Goal: Communication & Community: Answer question/provide support

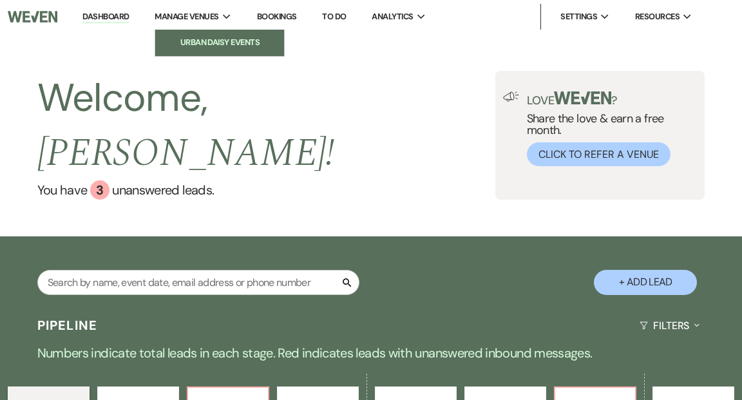
click at [195, 41] on li "Urban Daisy Events" at bounding box center [220, 42] width 116 height 13
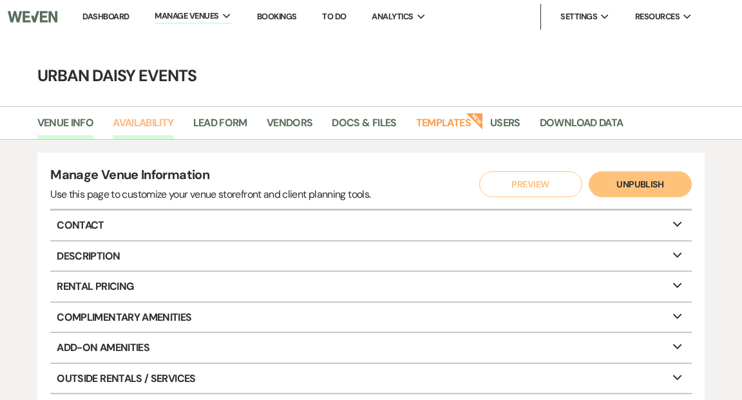
click at [148, 120] on link "Availability" at bounding box center [143, 127] width 61 height 24
select select "2"
select select "2026"
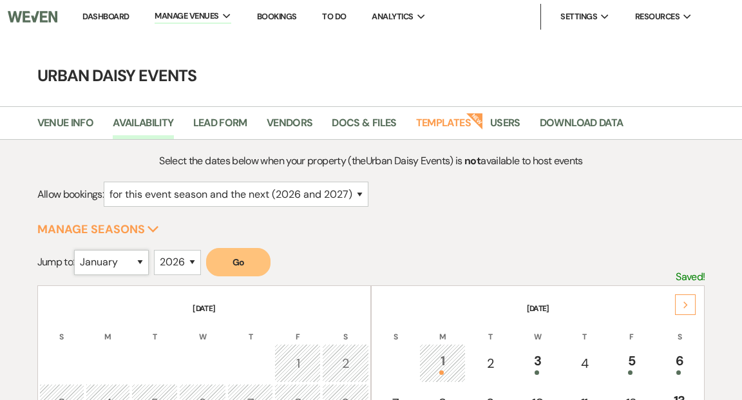
click at [145, 260] on select "January February March April May June July August September October November De…" at bounding box center [111, 262] width 75 height 25
select select "5"
click at [77, 250] on select "January February March April May June July August September October November De…" at bounding box center [111, 262] width 75 height 25
click at [244, 262] on button "Go" at bounding box center [238, 262] width 64 height 28
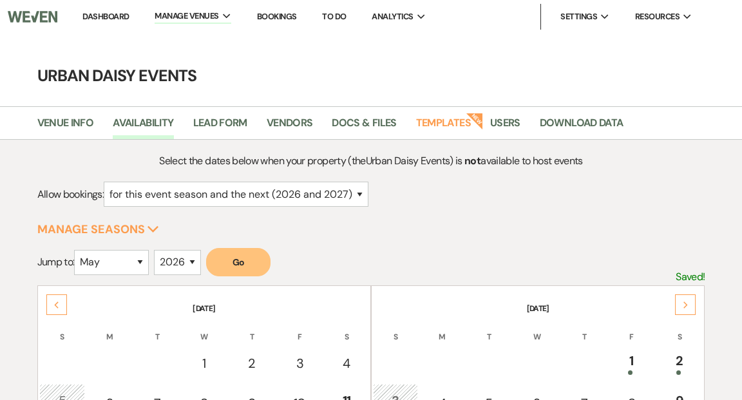
click at [117, 14] on link "Dashboard" at bounding box center [105, 16] width 46 height 11
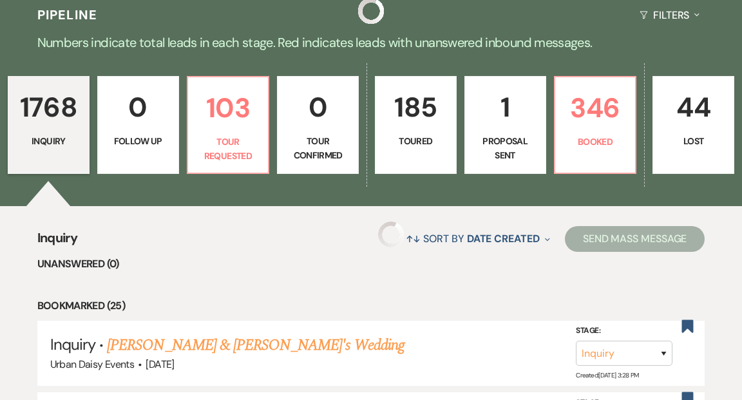
scroll to position [305, 0]
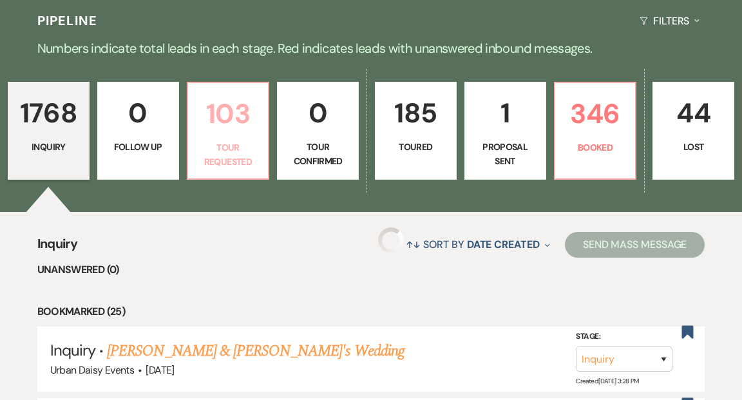
click at [240, 106] on link "103 Tour Requested" at bounding box center [228, 131] width 83 height 98
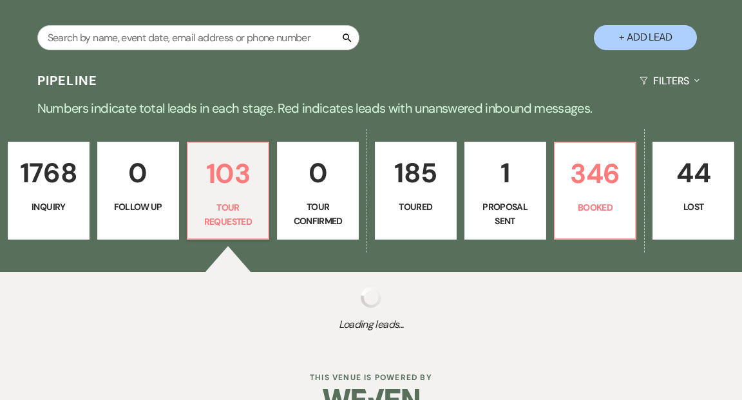
scroll to position [305, 0]
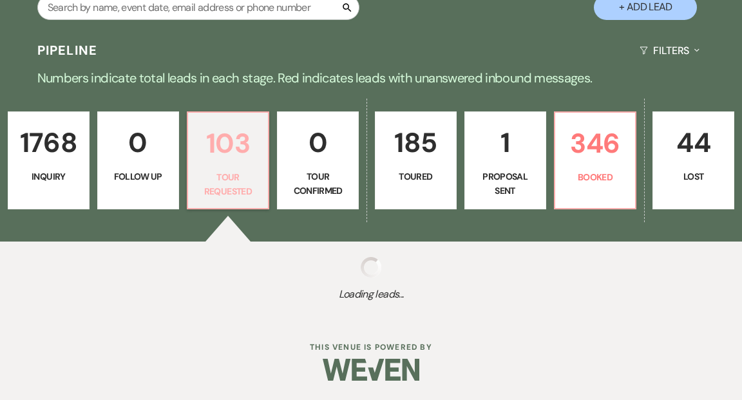
select select "2"
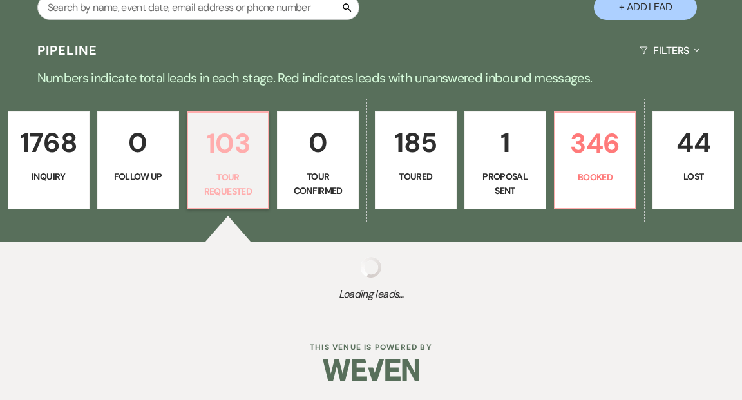
select select "2"
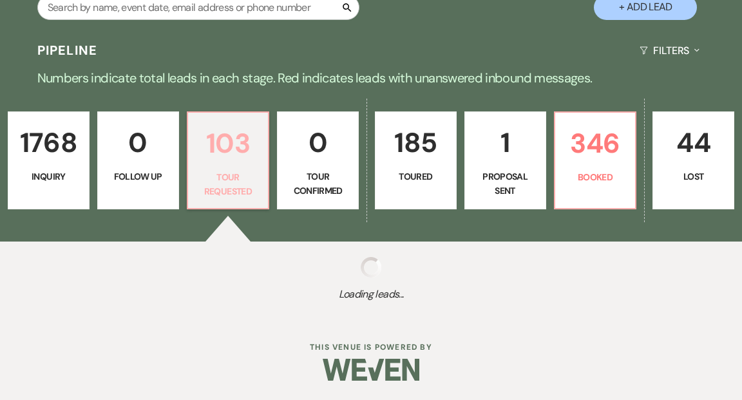
select select "2"
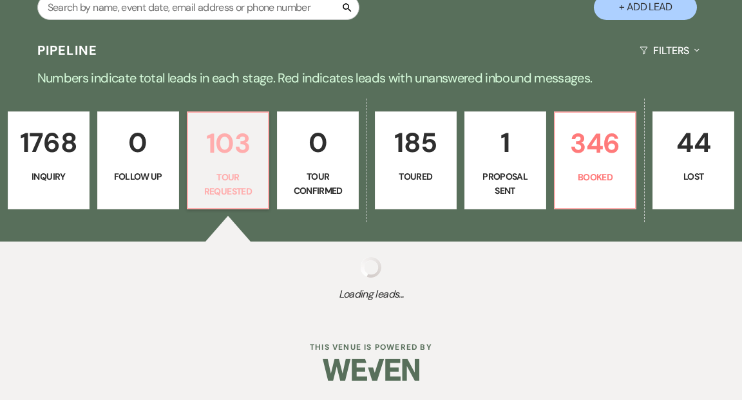
select select "2"
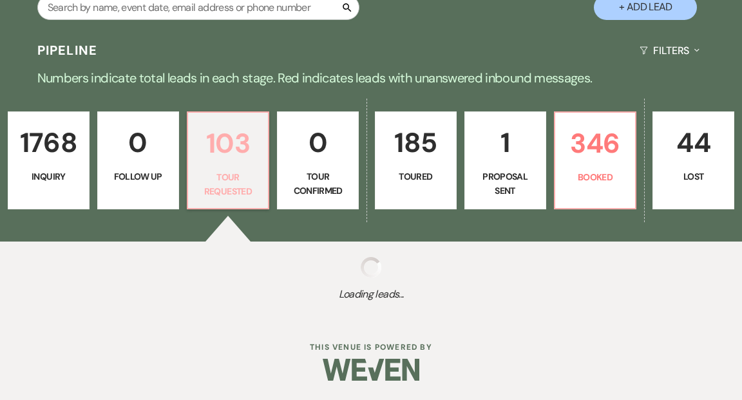
select select "2"
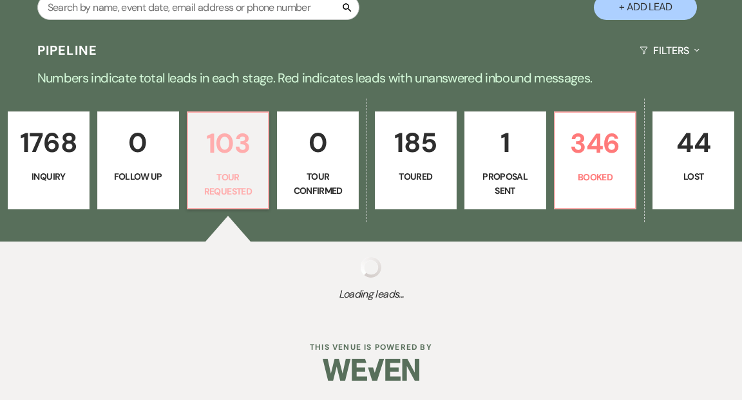
select select "2"
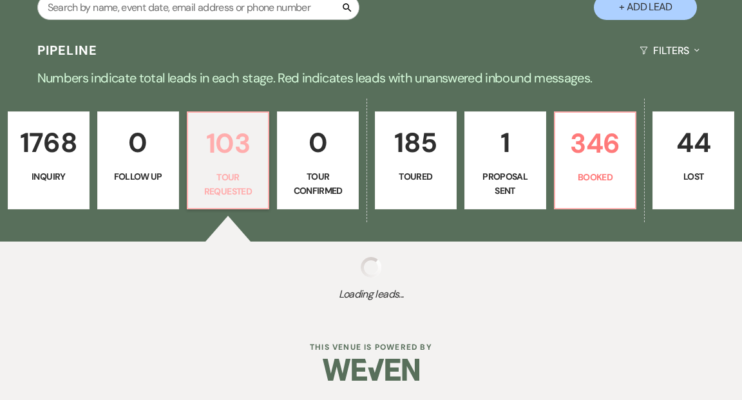
select select "2"
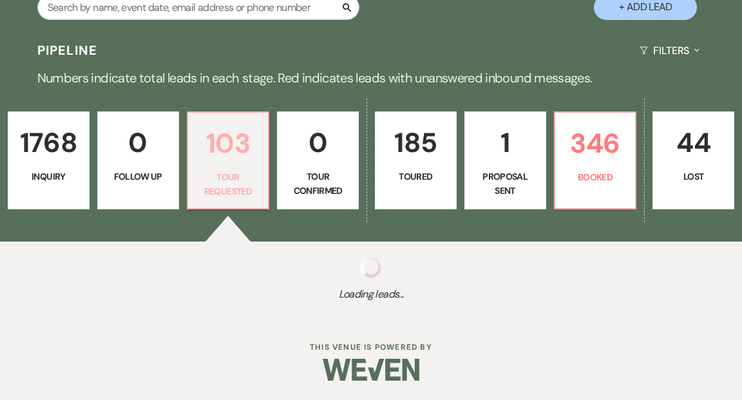
select select "2"
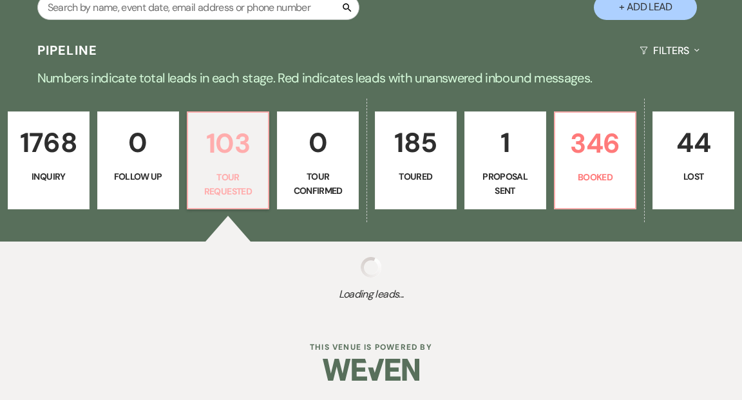
select select "2"
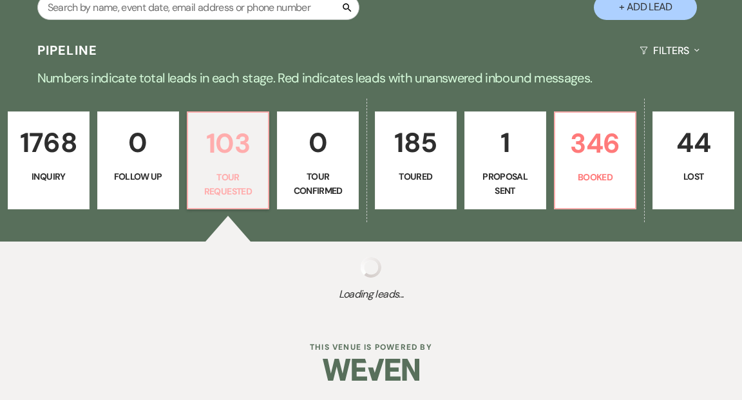
select select "2"
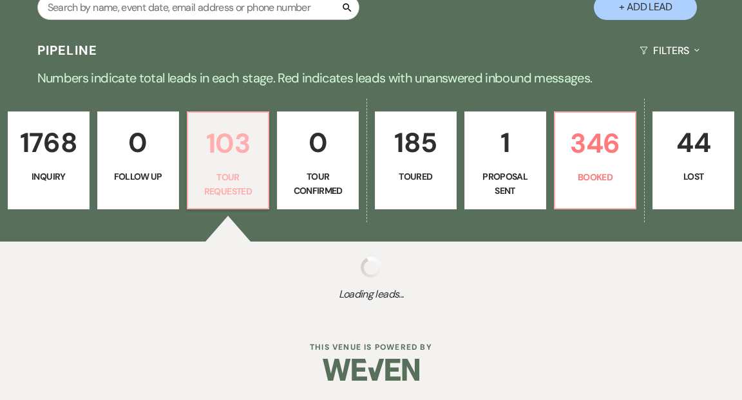
select select "2"
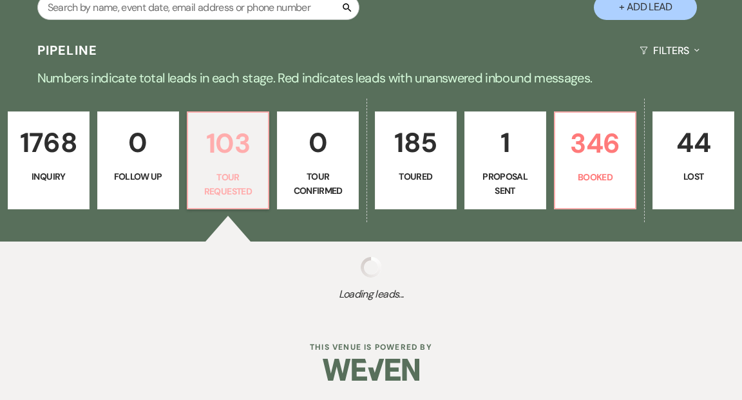
select select "2"
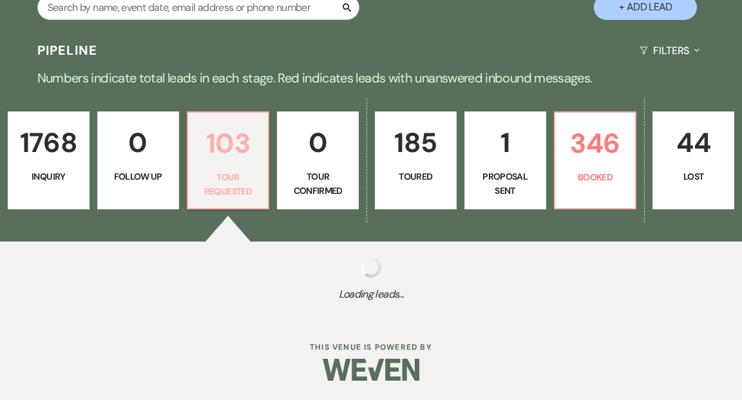
select select "2"
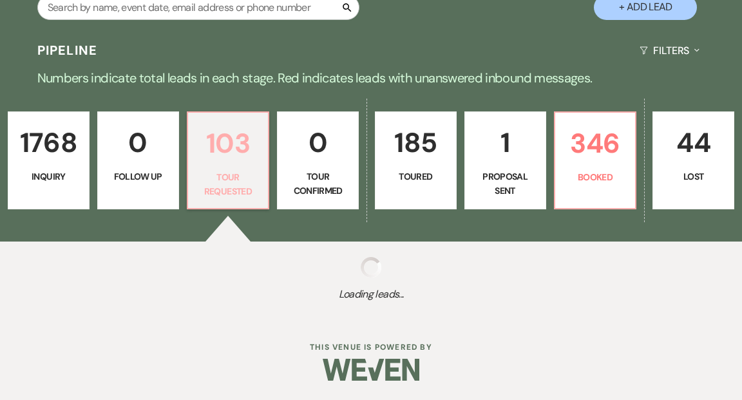
select select "2"
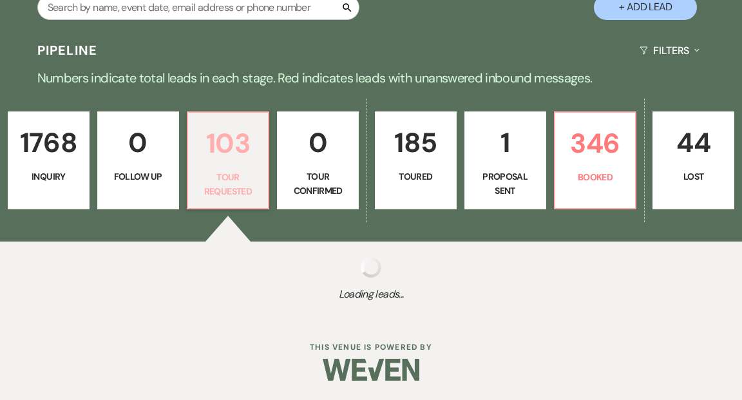
select select "2"
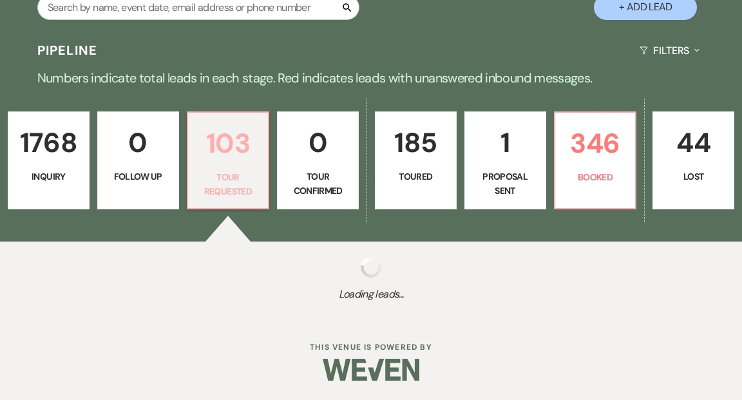
select select "2"
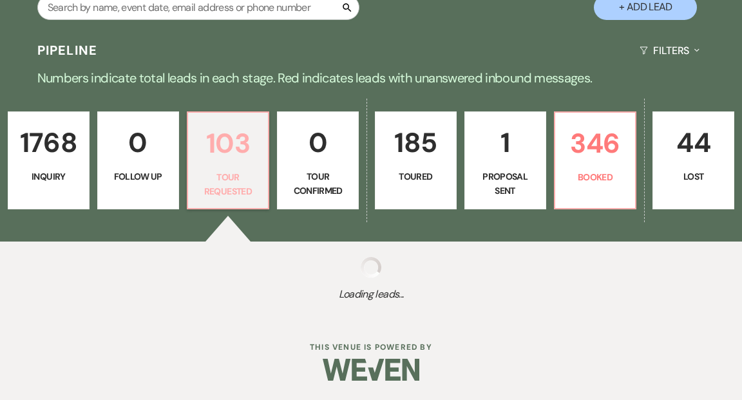
select select "2"
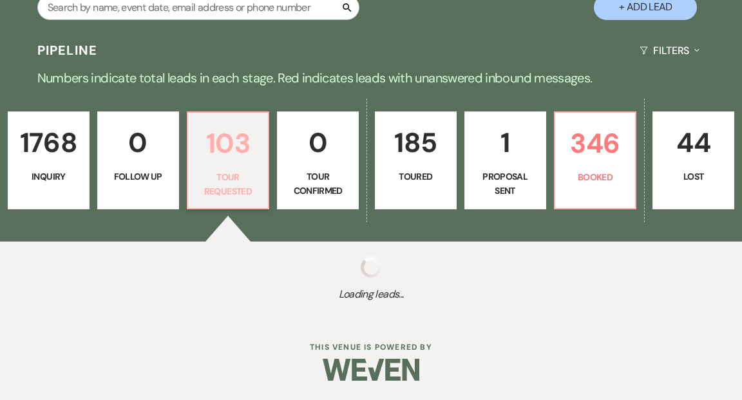
select select "2"
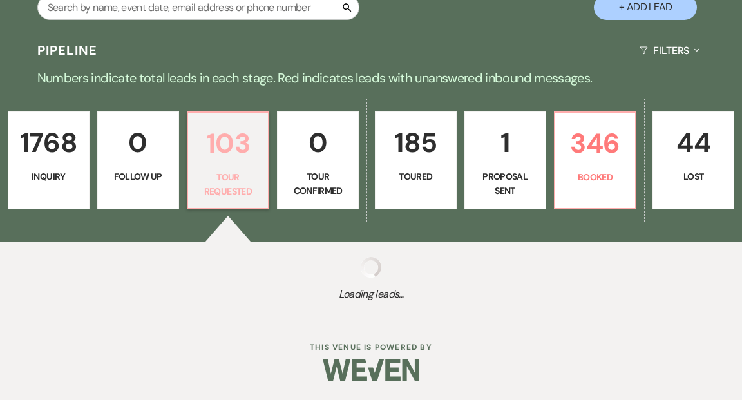
select select "2"
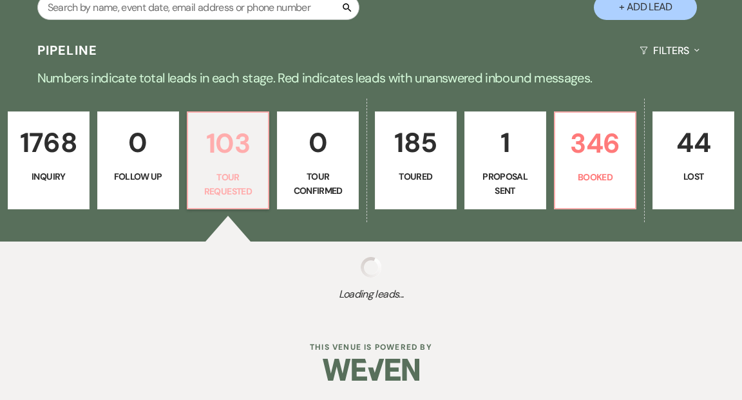
select select "2"
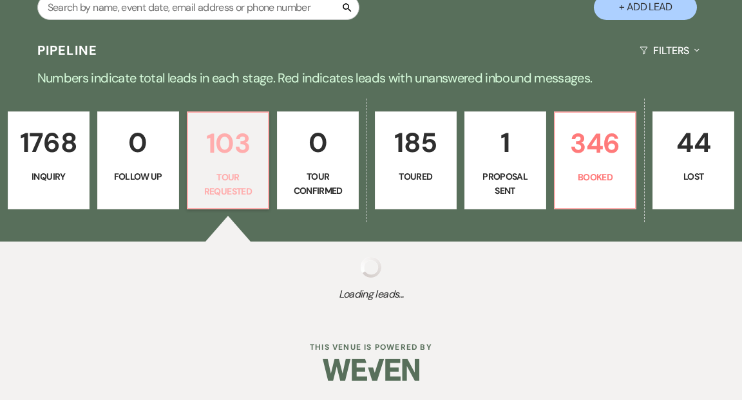
select select "2"
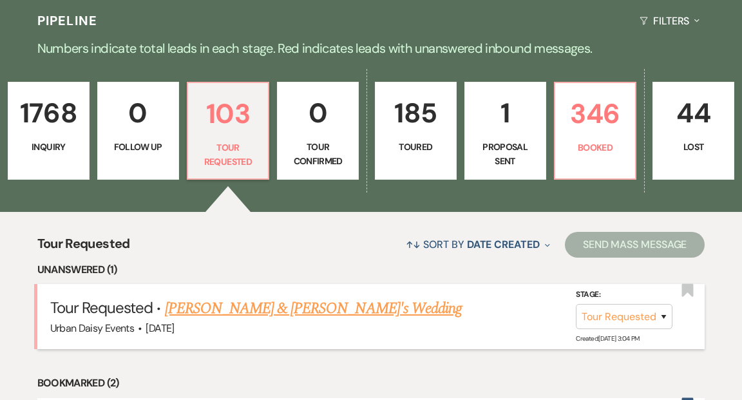
click at [216, 297] on link "Mary & Fiance's Wedding" at bounding box center [314, 308] width 298 height 23
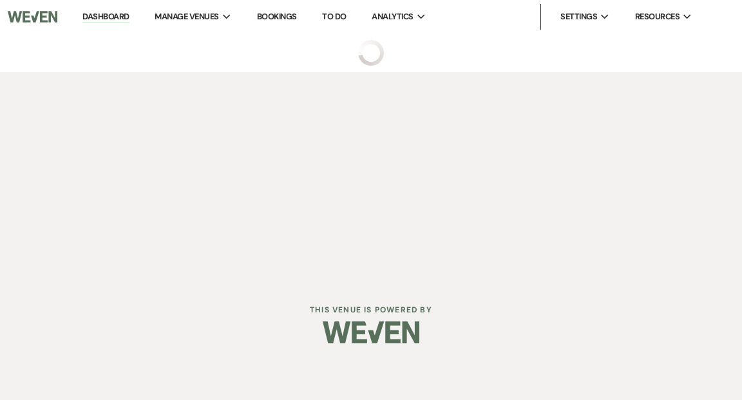
select select "2"
select select "5"
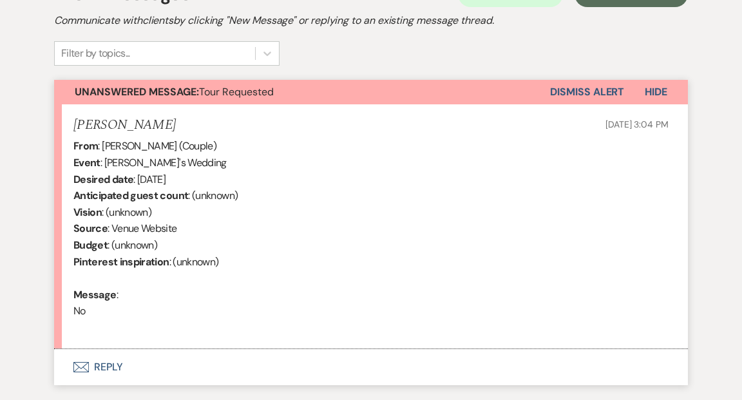
scroll to position [406, 0]
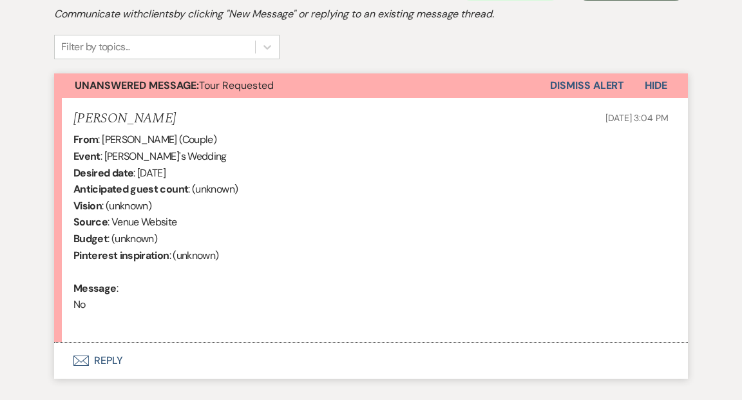
click at [108, 359] on button "Envelope Reply" at bounding box center [371, 361] width 634 height 36
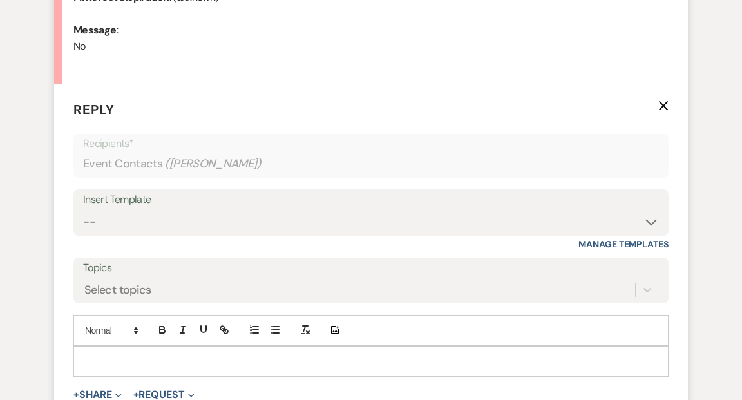
scroll to position [682, 0]
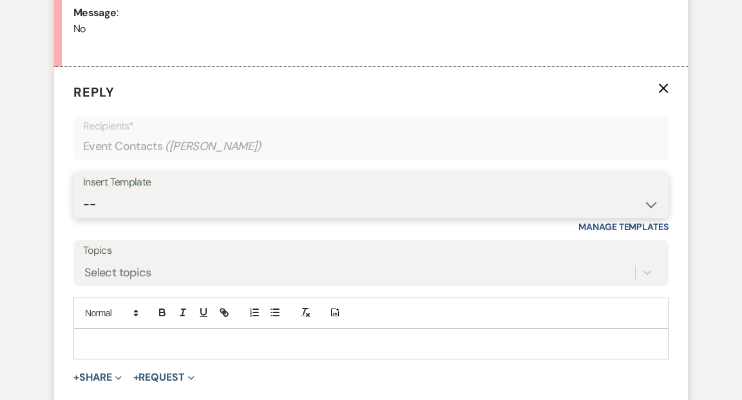
click at [651, 205] on select "-- Payment Past Due Rental Agreement and First Payment Urban Daisy Initial Resp…" at bounding box center [371, 204] width 576 height 25
select select "1243"
click at [83, 192] on select "-- Payment Past Due Rental Agreement and First Payment Urban Daisy Initial Resp…" at bounding box center [371, 204] width 576 height 25
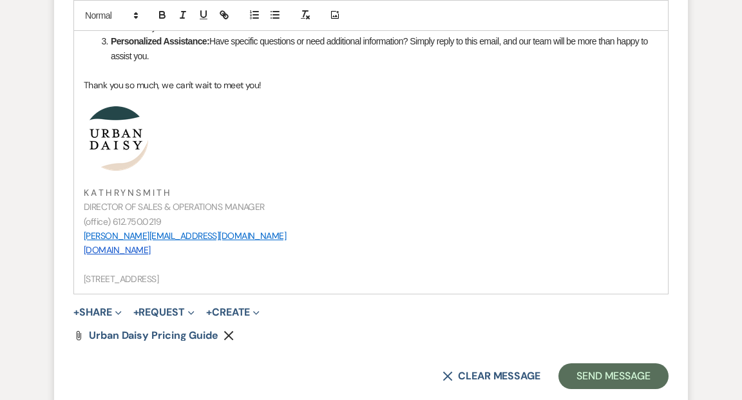
scroll to position [1460, 0]
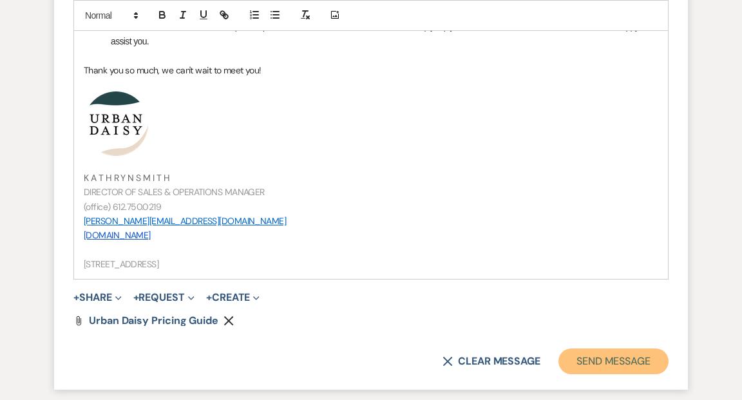
click at [609, 363] on button "Send Message" at bounding box center [613, 361] width 110 height 26
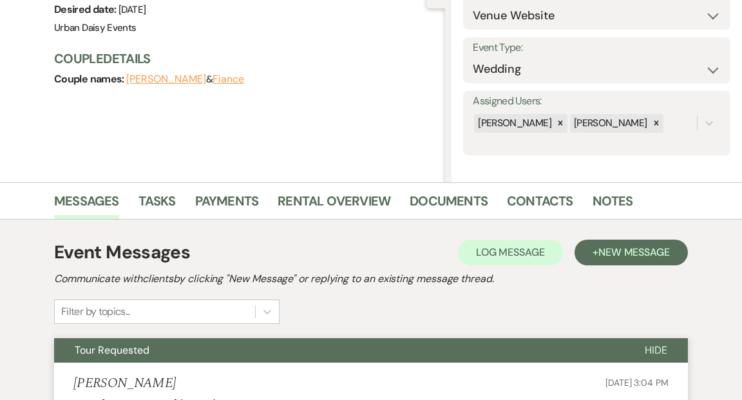
scroll to position [0, 0]
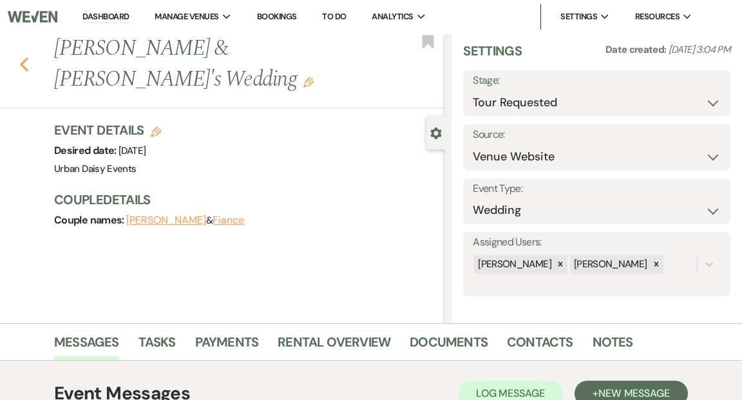
click at [24, 57] on icon "Previous" at bounding box center [24, 64] width 10 height 15
select select "2"
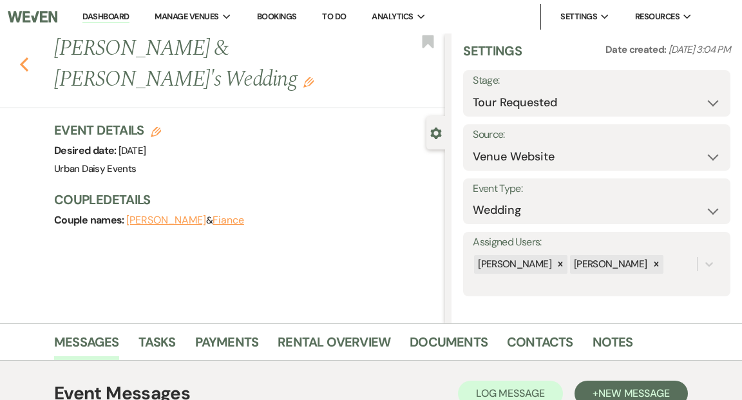
select select "2"
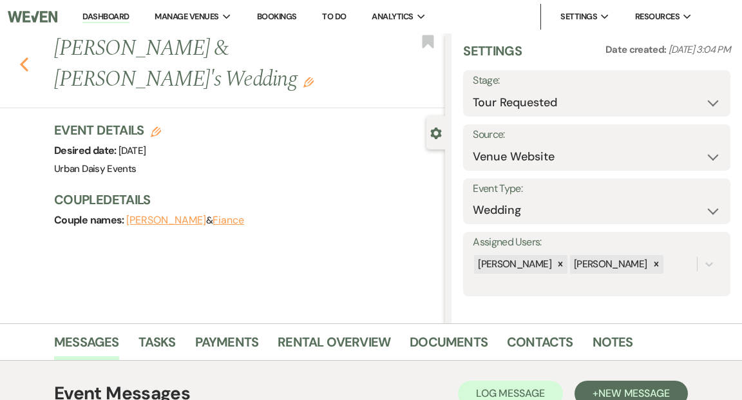
select select "2"
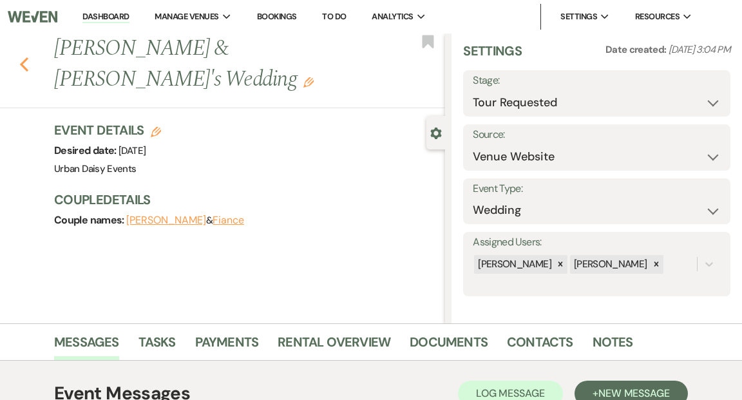
select select "2"
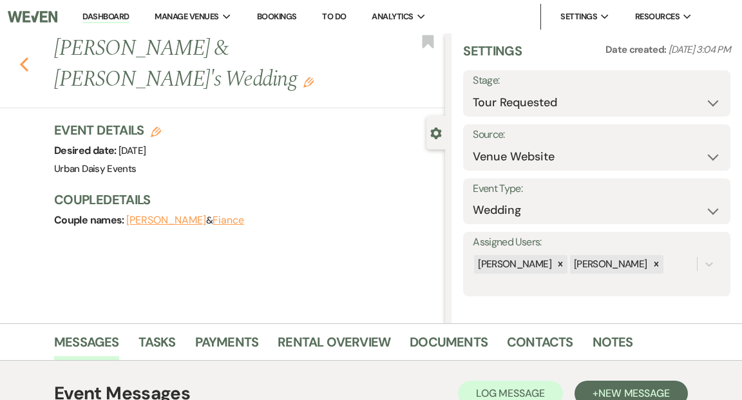
select select "2"
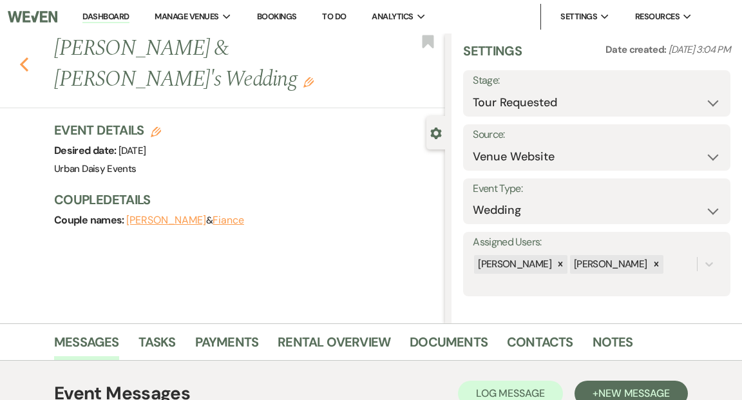
select select "2"
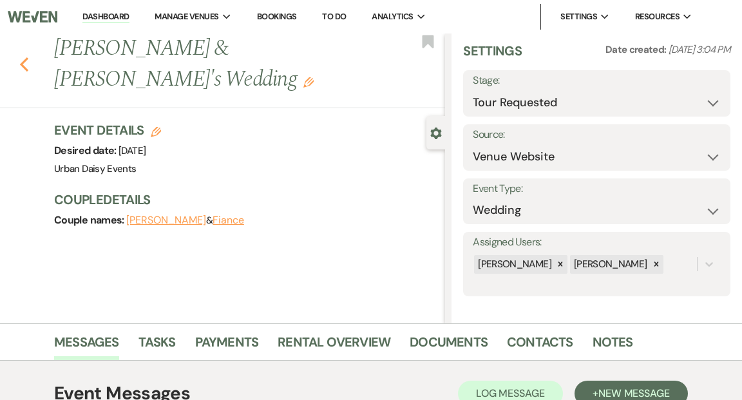
select select "2"
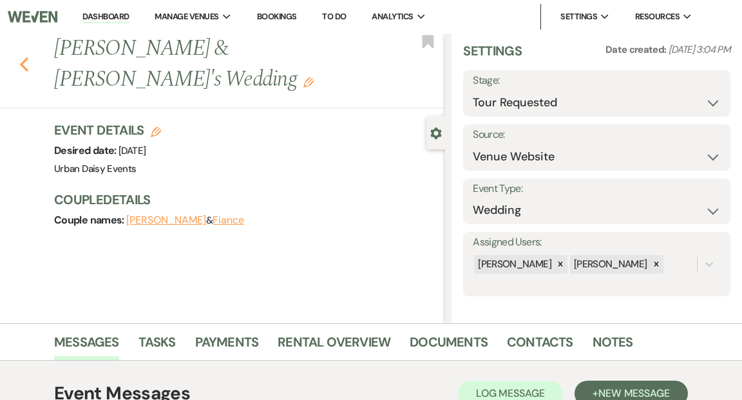
select select "2"
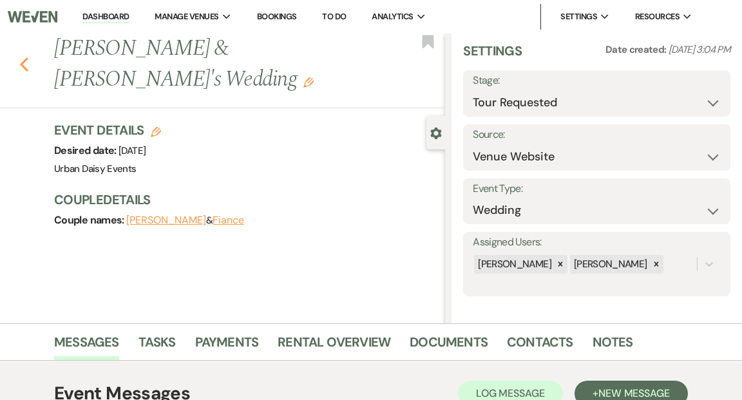
select select "2"
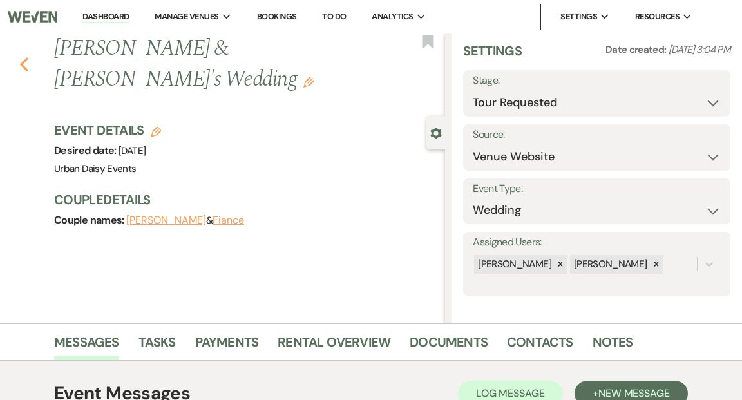
select select "2"
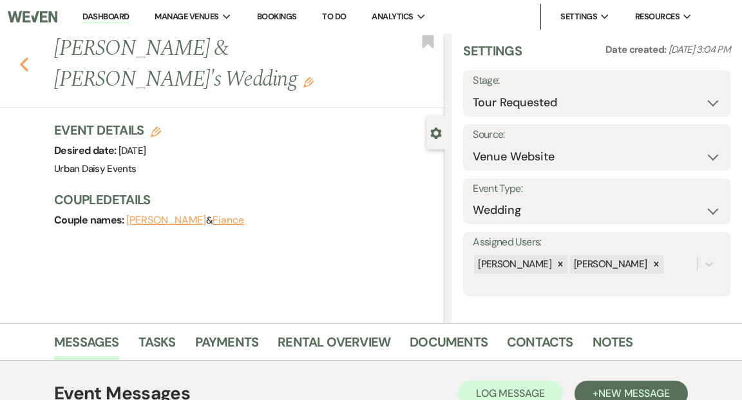
select select "2"
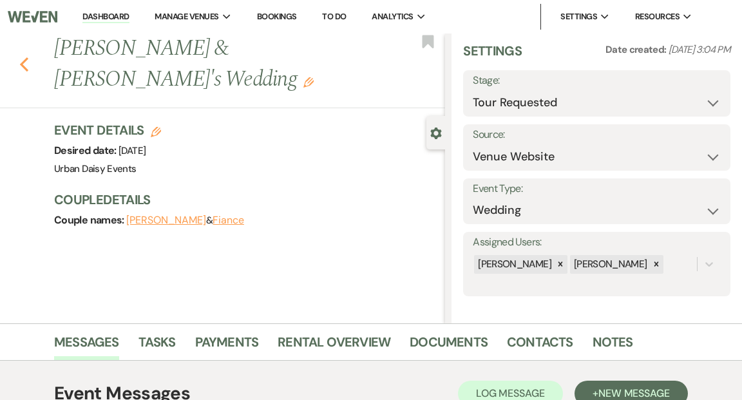
select select "2"
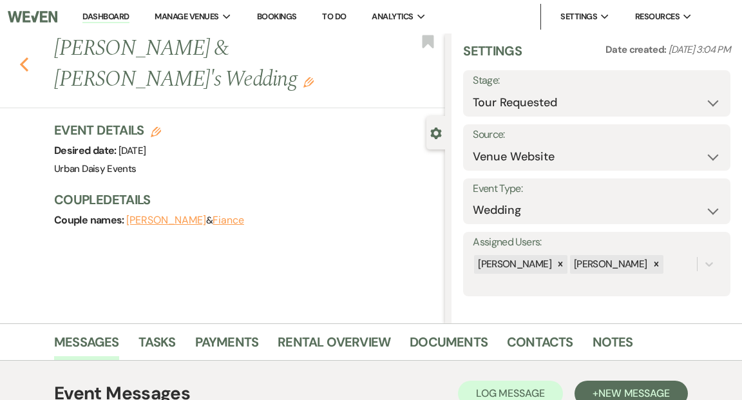
select select "2"
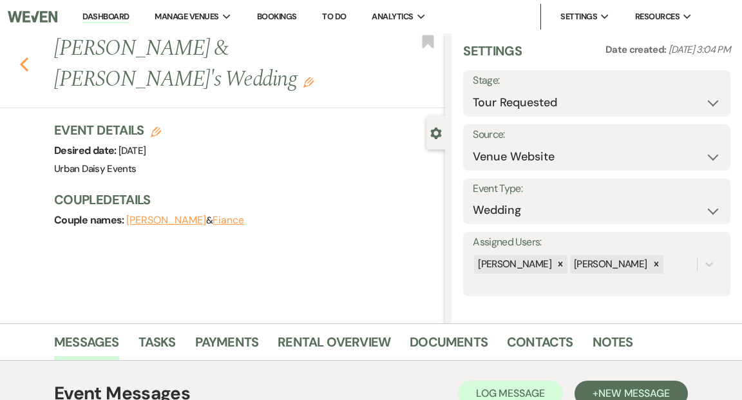
select select "2"
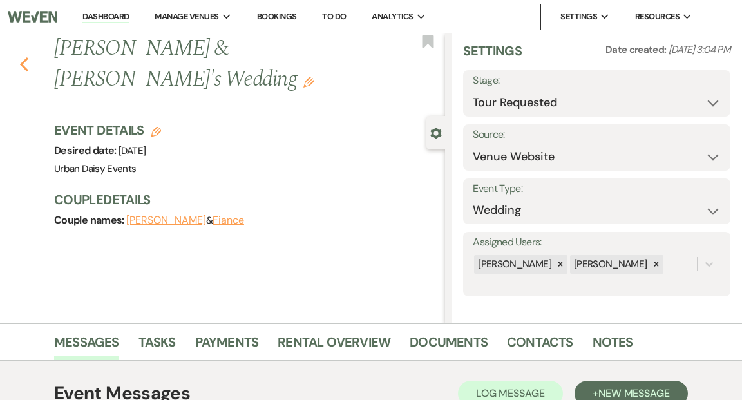
select select "2"
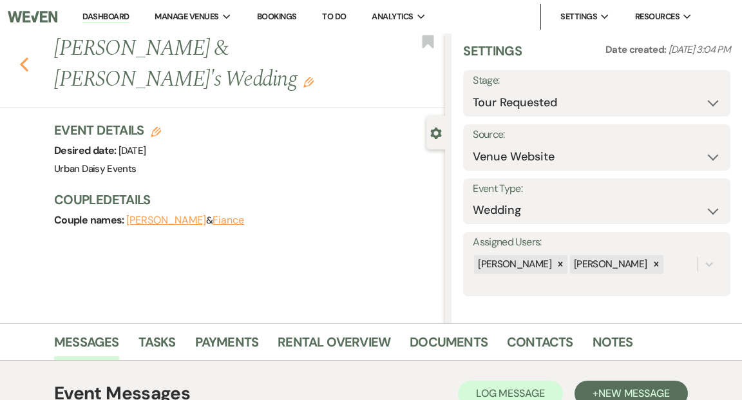
select select "2"
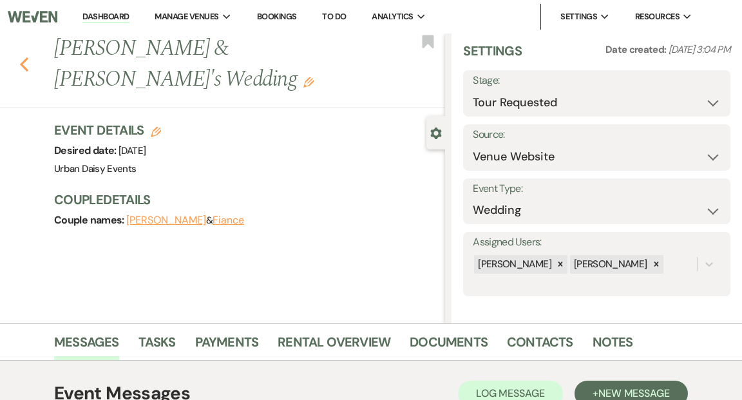
select select "2"
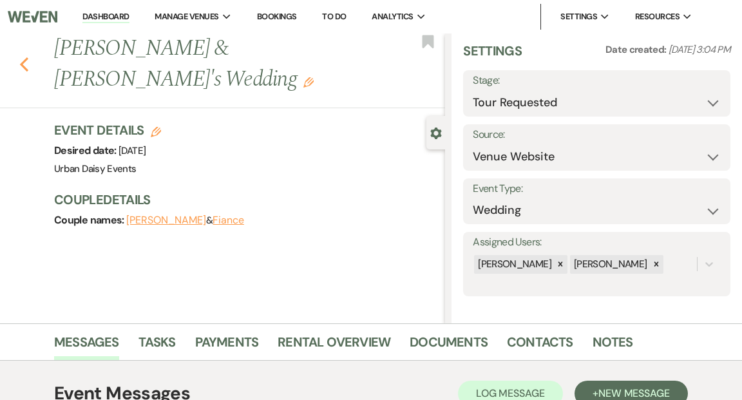
select select "2"
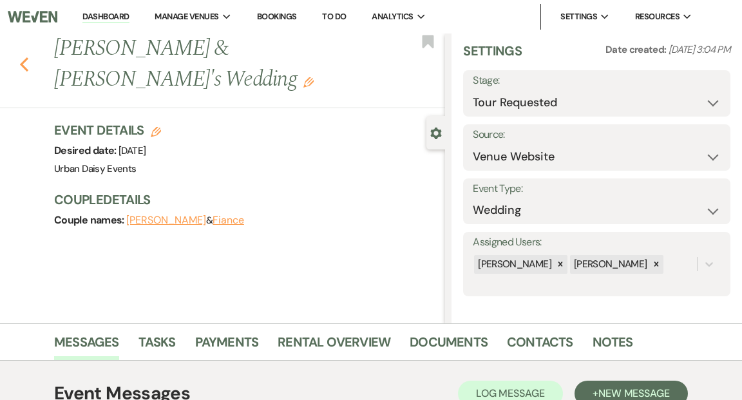
select select "2"
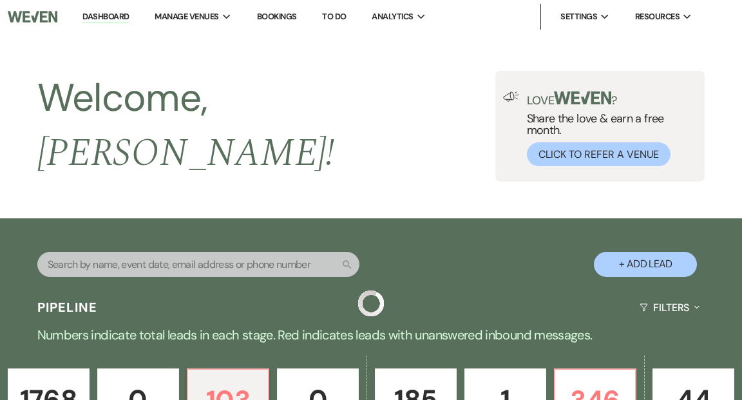
scroll to position [305, 0]
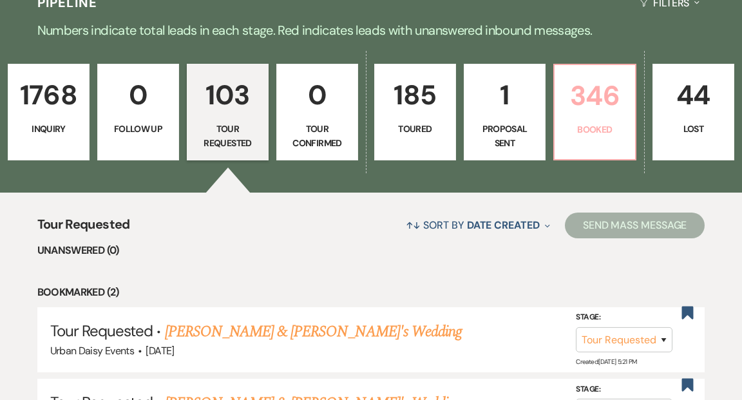
click at [598, 105] on link "346 Booked" at bounding box center [594, 112] width 83 height 97
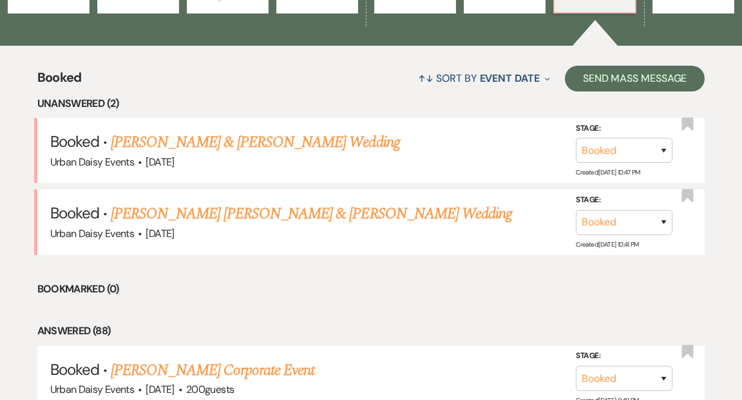
scroll to position [459, 0]
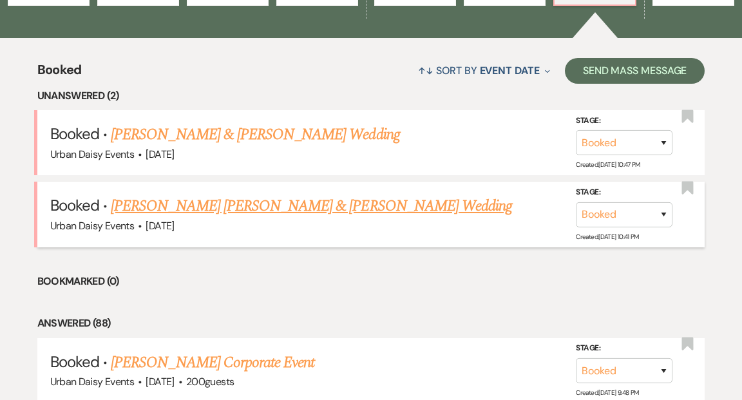
click at [299, 195] on link "[PERSON_NAME] [PERSON_NAME] & [PERSON_NAME] Wedding" at bounding box center [311, 206] width 401 height 23
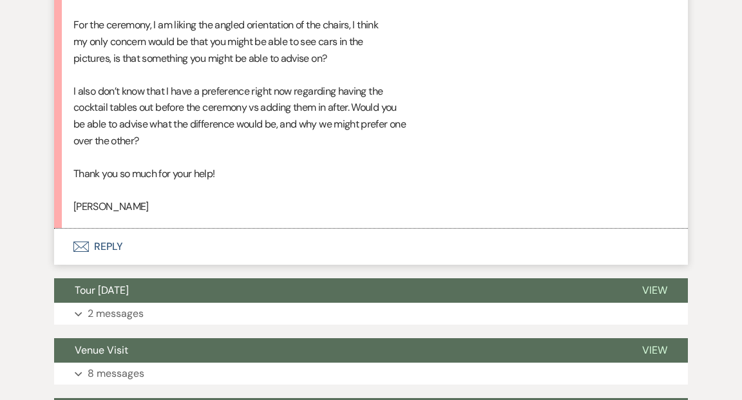
scroll to position [896, 0]
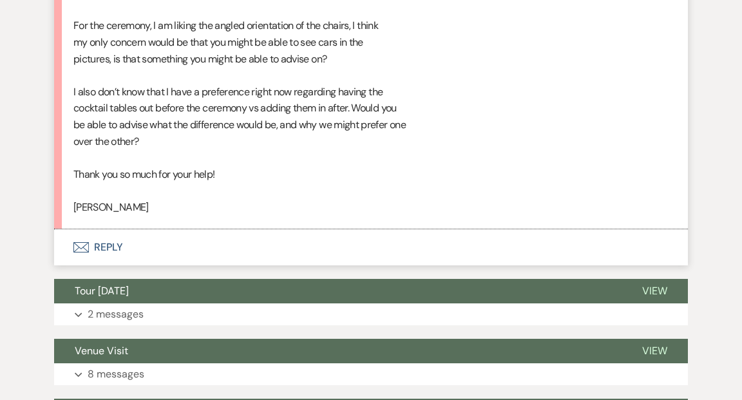
click at [111, 229] on button "Envelope Reply" at bounding box center [371, 247] width 634 height 36
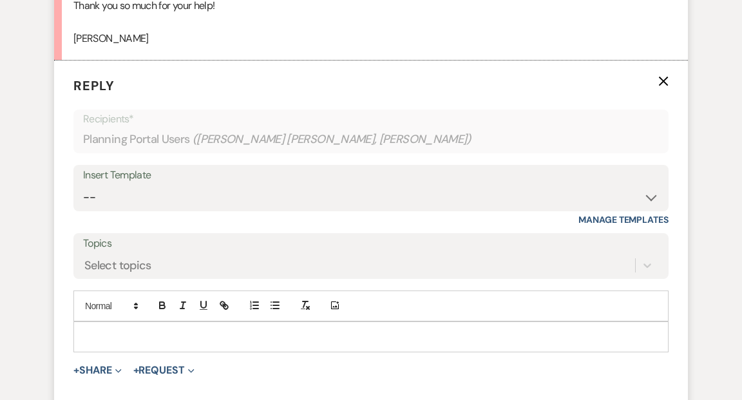
scroll to position [1084, 0]
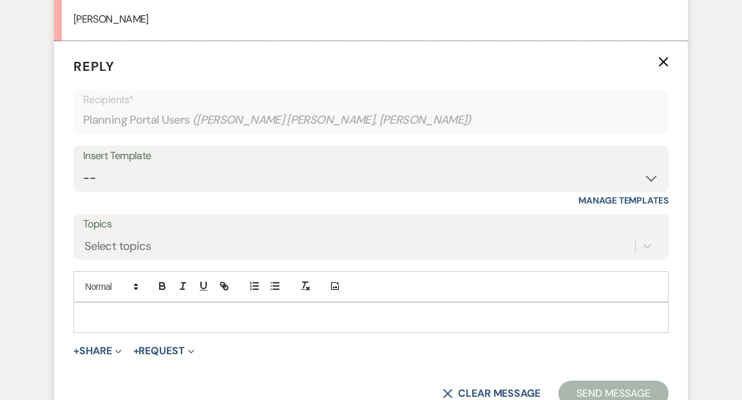
click at [125, 310] on p at bounding box center [371, 317] width 575 height 14
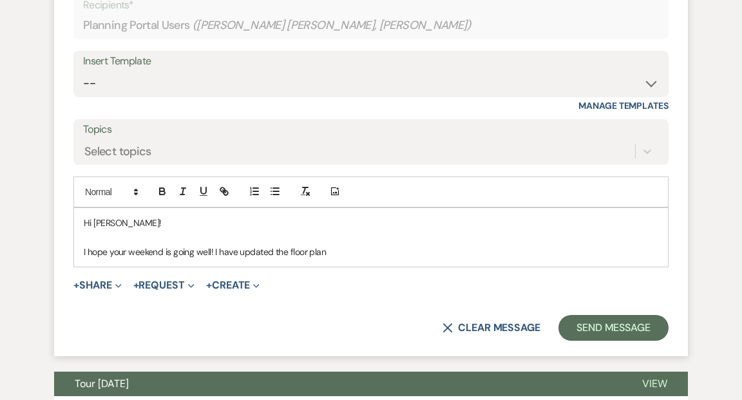
scroll to position [1193, 0]
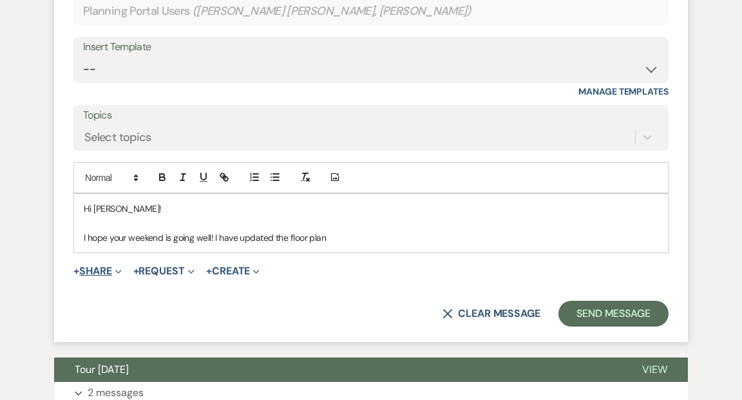
click at [117, 264] on span "Expand" at bounding box center [117, 271] width 10 height 14
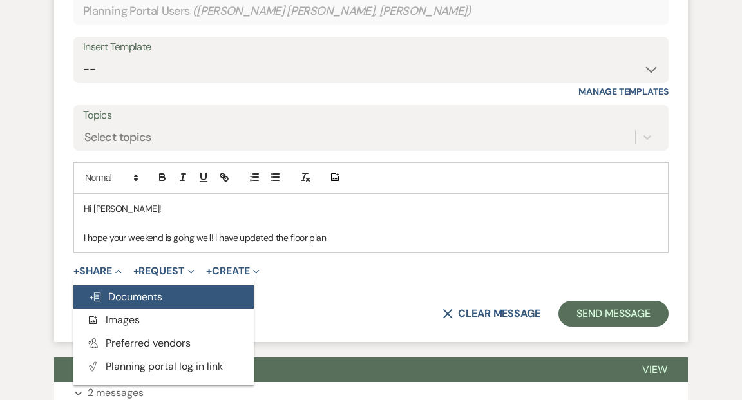
click at [110, 290] on span "Doc Upload Documents" at bounding box center [125, 297] width 73 height 14
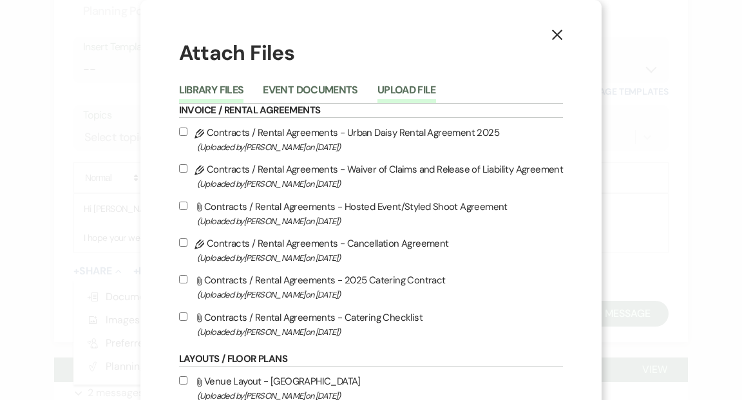
click at [417, 90] on button "Upload File" at bounding box center [406, 94] width 59 height 18
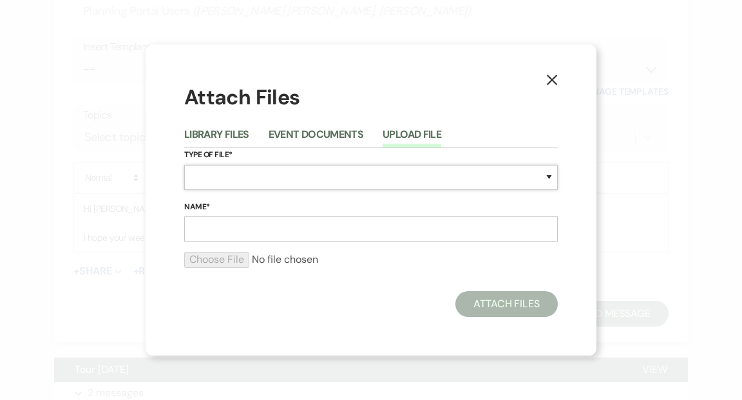
click at [547, 178] on select "Special Event Insurance Vendor Certificate of Insurance Contracts / Rental Agre…" at bounding box center [371, 177] width 374 height 25
click at [184, 165] on select "Special Event Insurance Vendor Certificate of Insurance Contracts / Rental Agre…" at bounding box center [371, 177] width 374 height 25
click at [455, 230] on input "Name*" at bounding box center [371, 228] width 374 height 25
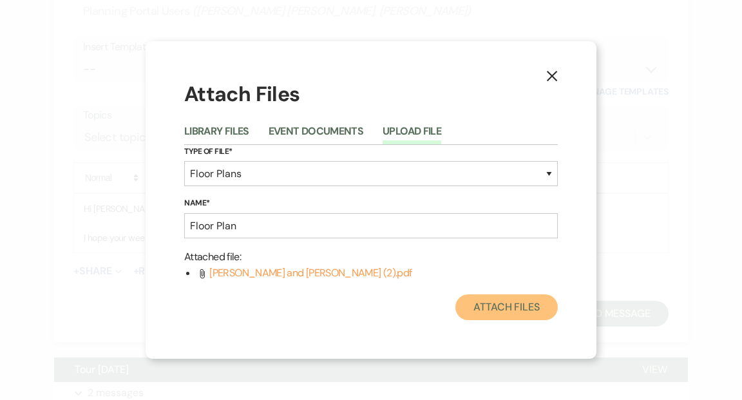
click at [484, 305] on button "Attach Files" at bounding box center [506, 307] width 102 height 26
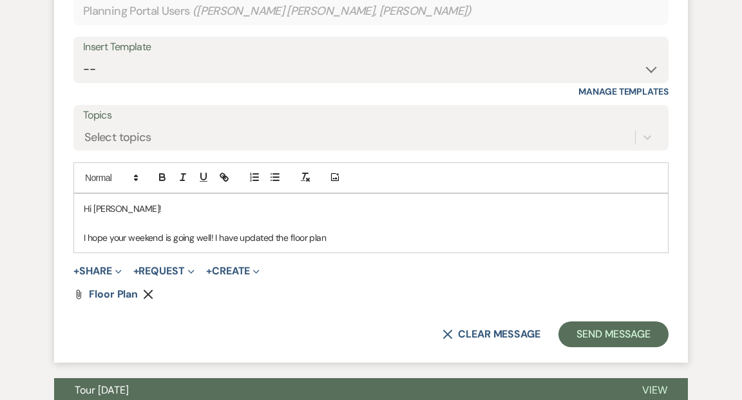
click at [341, 231] on p "I hope your weekend is going well! I have updated the floor plan" at bounding box center [371, 238] width 575 height 14
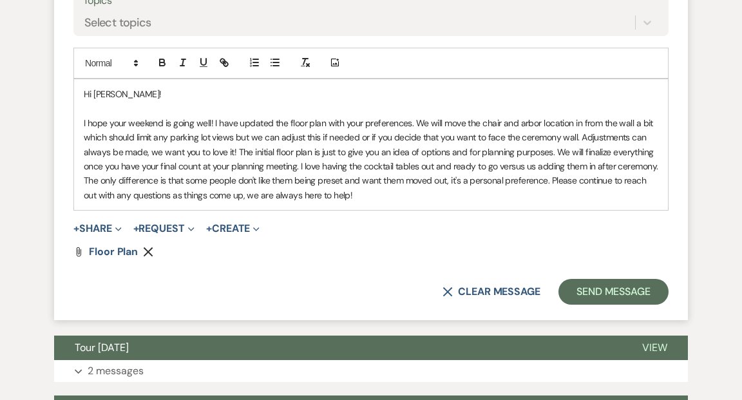
scroll to position [1268, 0]
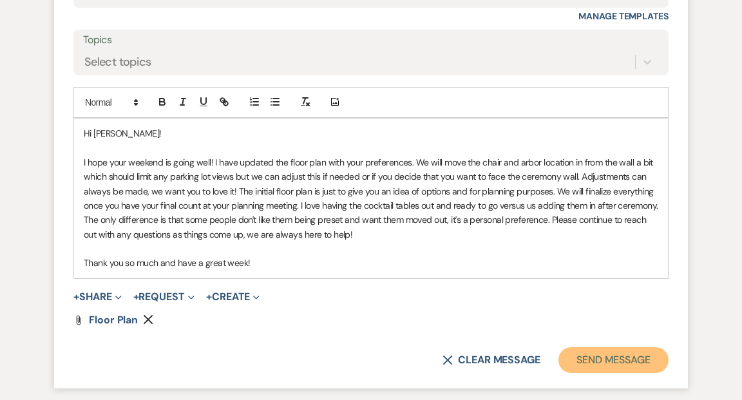
click at [581, 347] on button "Send Message" at bounding box center [613, 360] width 110 height 26
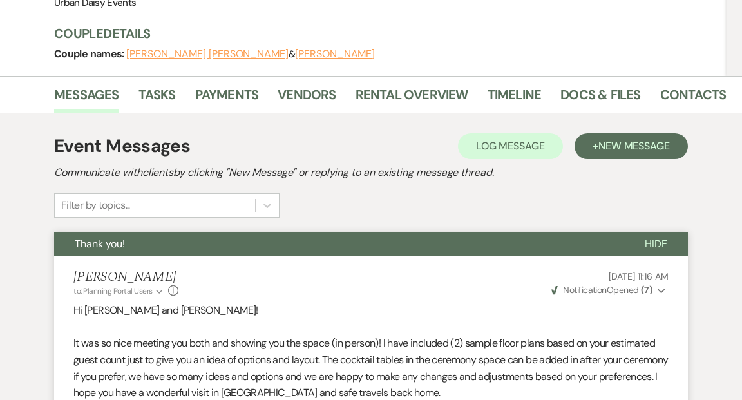
scroll to position [0, 0]
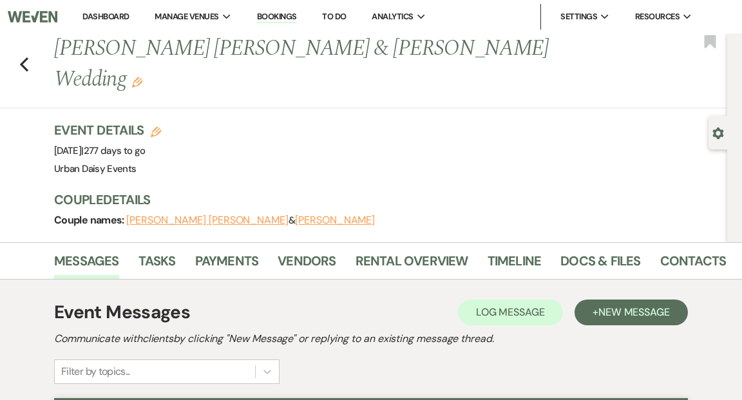
click at [97, 12] on link "Dashboard" at bounding box center [105, 16] width 46 height 11
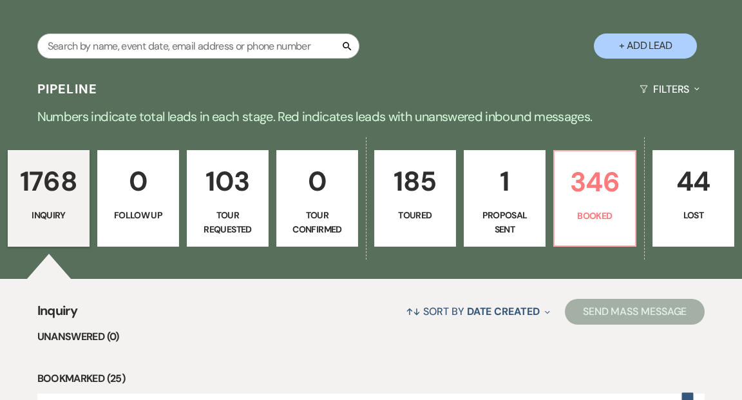
scroll to position [279, 0]
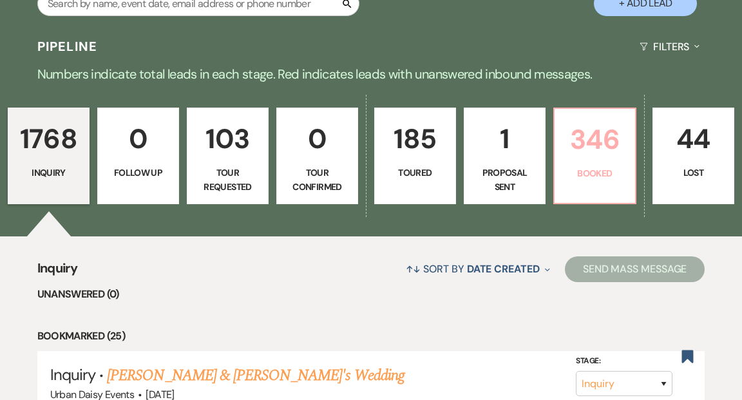
click at [597, 135] on link "346 Booked" at bounding box center [594, 156] width 83 height 97
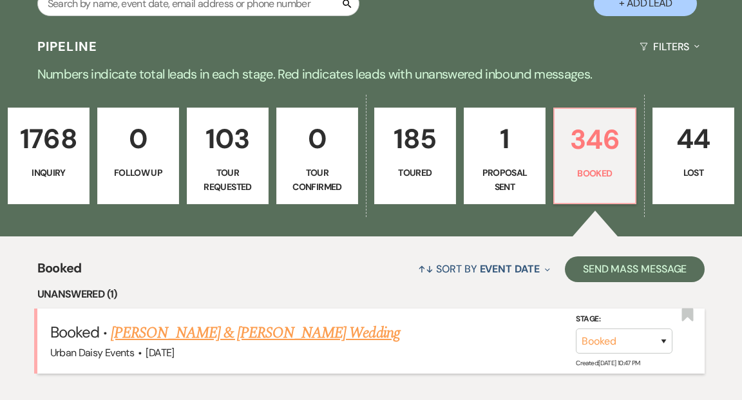
click at [280, 321] on link "[PERSON_NAME] & [PERSON_NAME] Wedding" at bounding box center [255, 332] width 289 height 23
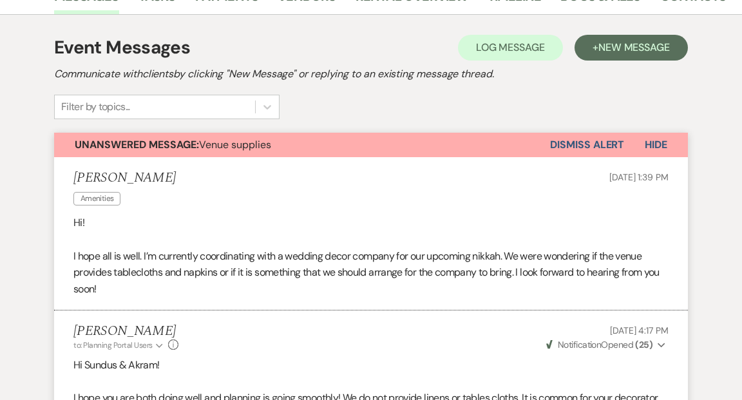
scroll to position [234, 0]
click at [573, 144] on button "Dismiss Alert" at bounding box center [587, 145] width 74 height 24
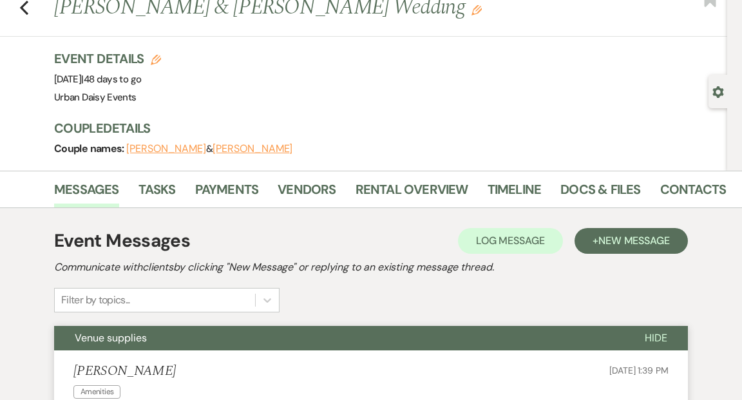
scroll to position [0, 0]
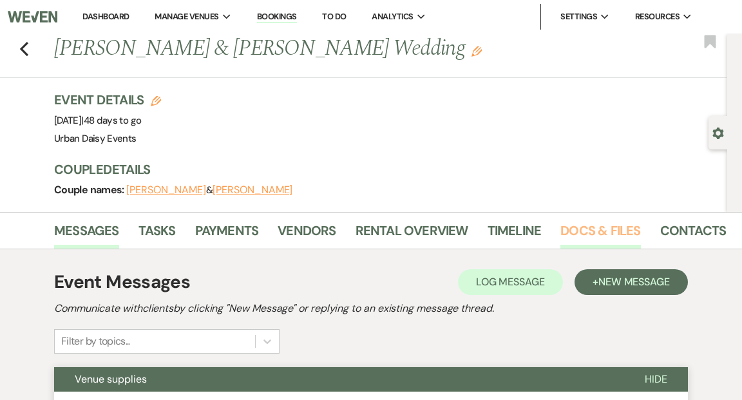
click at [562, 233] on link "Docs & Files" at bounding box center [600, 234] width 80 height 28
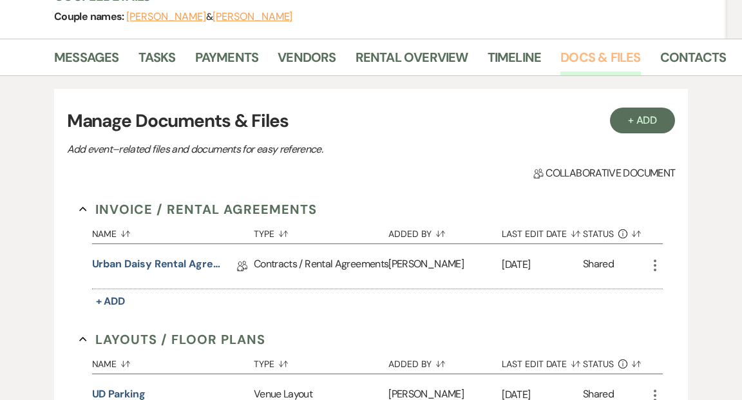
scroll to position [184, 0]
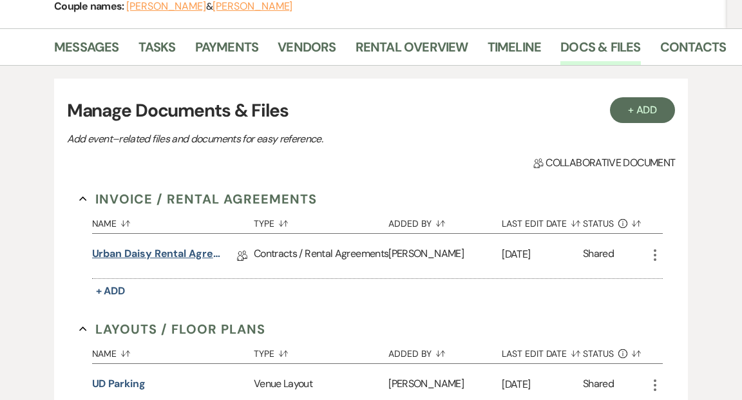
click at [178, 252] on link "Urban Daisy Rental Agreement 2025" at bounding box center [156, 256] width 129 height 20
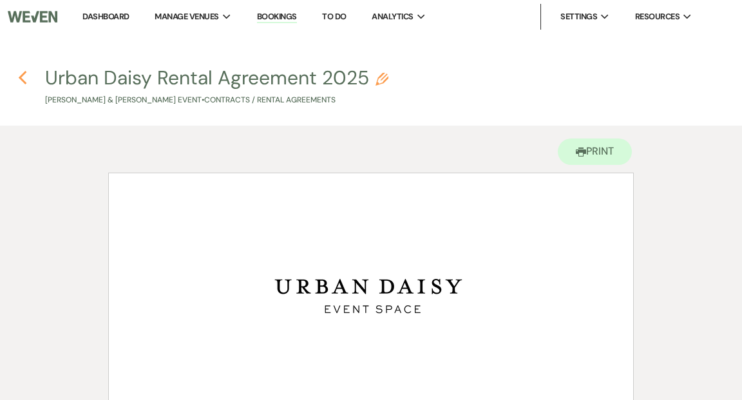
click at [25, 85] on icon "Previous" at bounding box center [23, 77] width 10 height 15
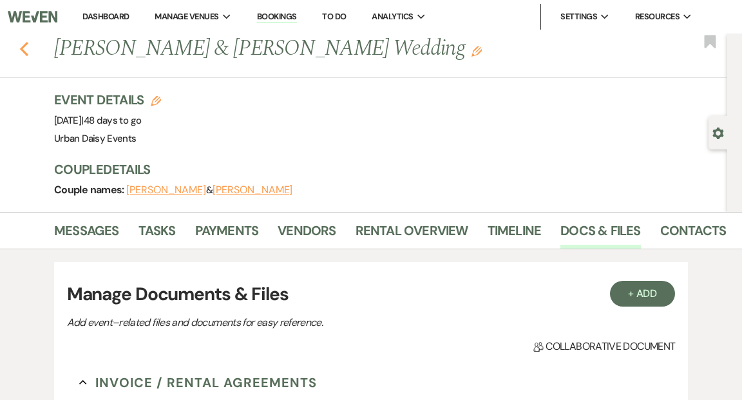
click at [25, 52] on use "button" at bounding box center [24, 49] width 8 height 14
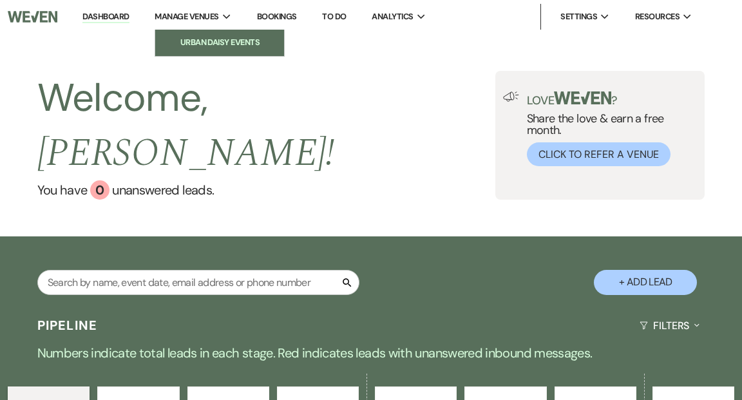
click at [224, 37] on li "Urban Daisy Events" at bounding box center [220, 42] width 116 height 13
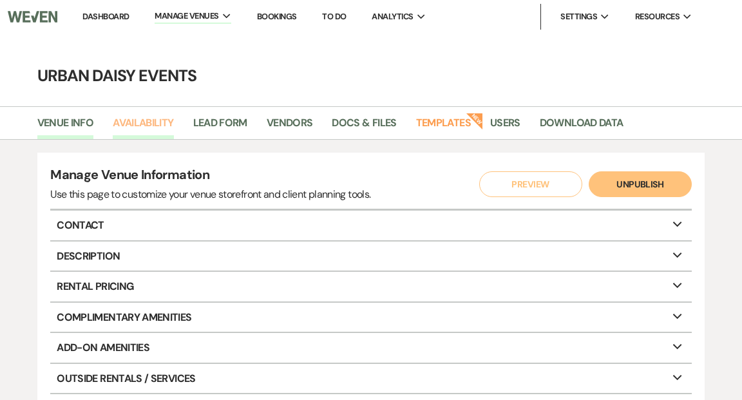
click at [165, 124] on link "Availability" at bounding box center [143, 127] width 61 height 24
select select "2"
select select "2026"
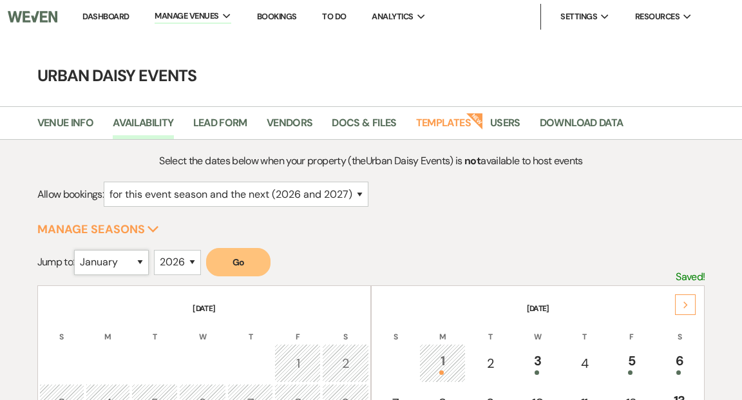
click at [144, 262] on select "January February March April May June July August September October November De…" at bounding box center [111, 262] width 75 height 25
select select "8"
click at [77, 250] on select "January February March April May June July August September October November De…" at bounding box center [111, 262] width 75 height 25
click at [244, 261] on button "Go" at bounding box center [238, 262] width 64 height 28
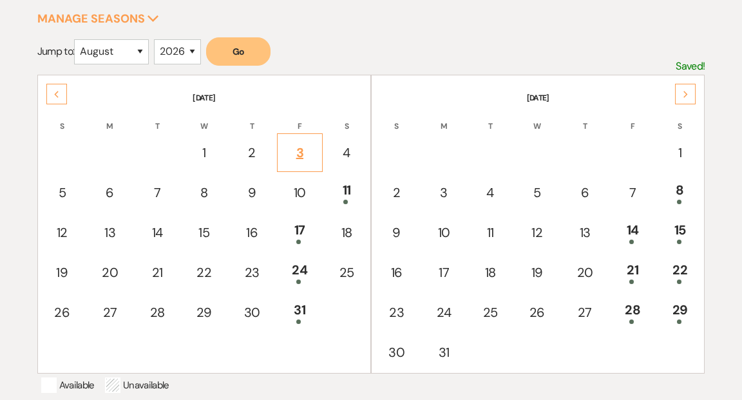
scroll to position [202, 0]
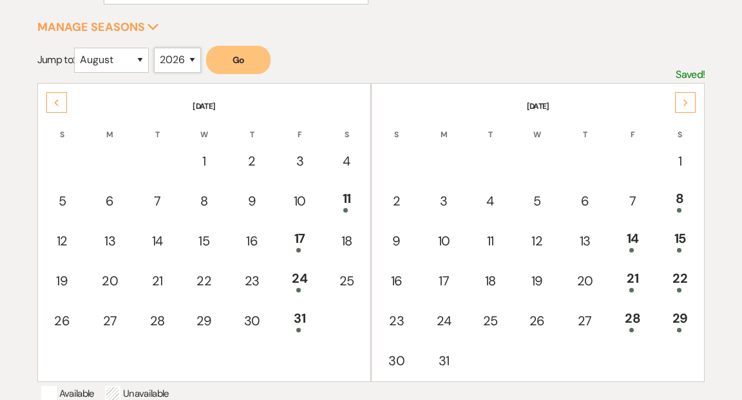
click at [194, 55] on select "2025 2026 2027 2028 2029" at bounding box center [177, 60] width 47 height 25
select select "2025"
click at [157, 48] on select "2025 2026 2027 2028 2029" at bounding box center [177, 60] width 47 height 25
click at [231, 61] on button "Go" at bounding box center [238, 60] width 64 height 28
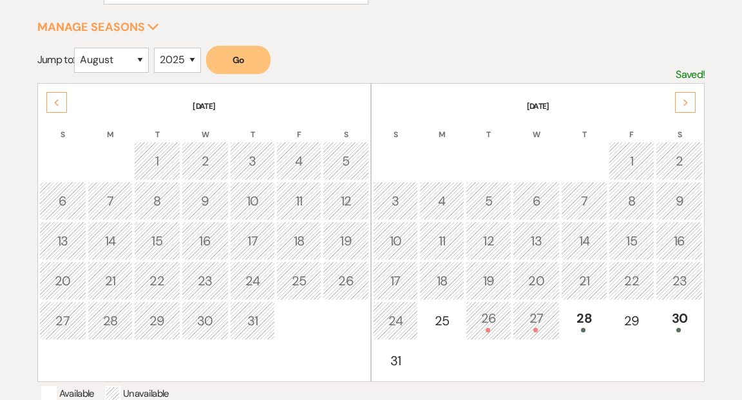
click at [536, 328] on span at bounding box center [535, 330] width 5 height 5
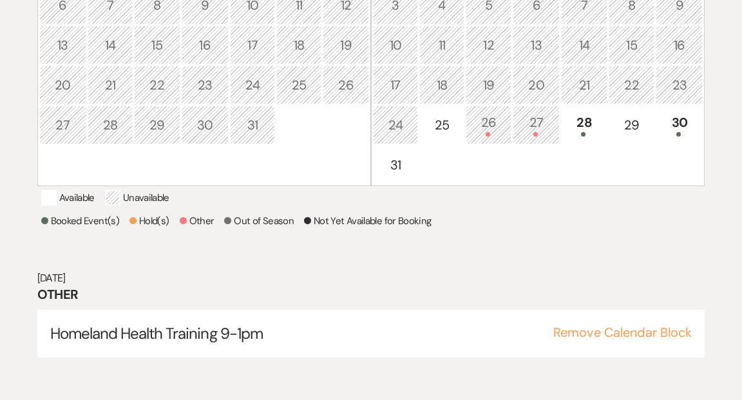
scroll to position [396, 0]
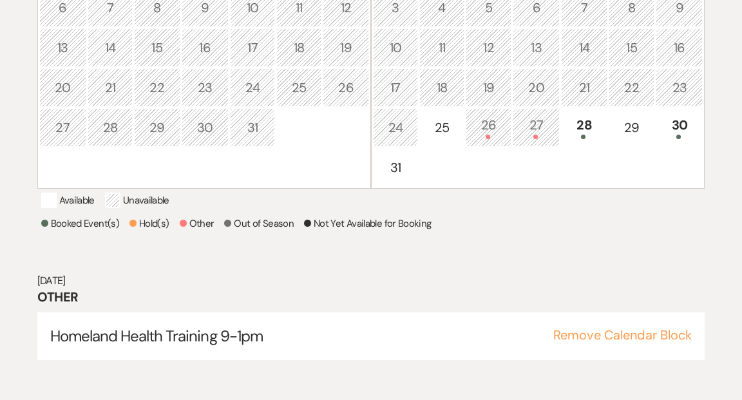
click at [487, 130] on div "26" at bounding box center [489, 127] width 32 height 24
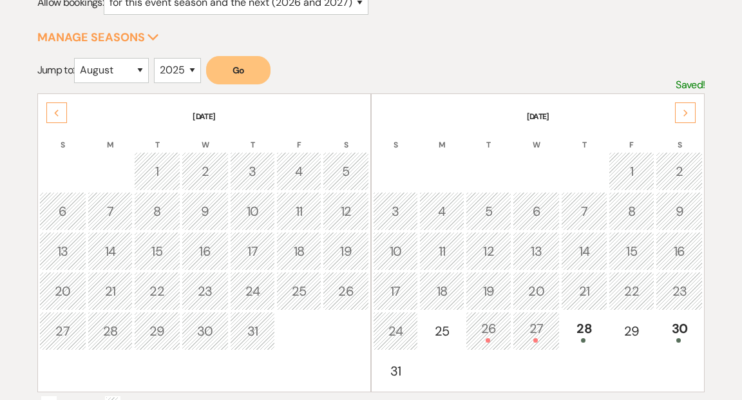
scroll to position [184, 0]
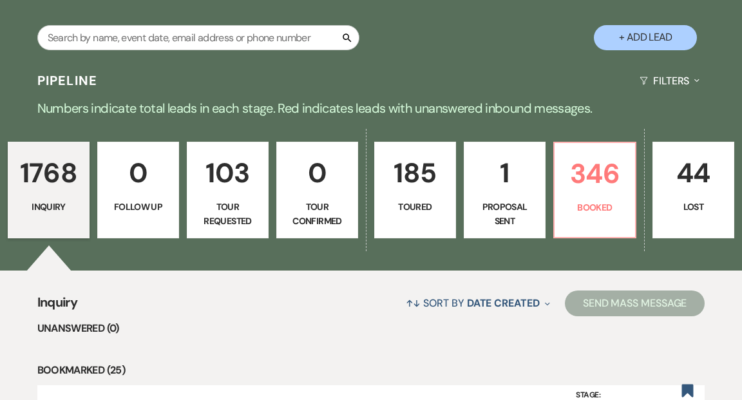
scroll to position [286, 0]
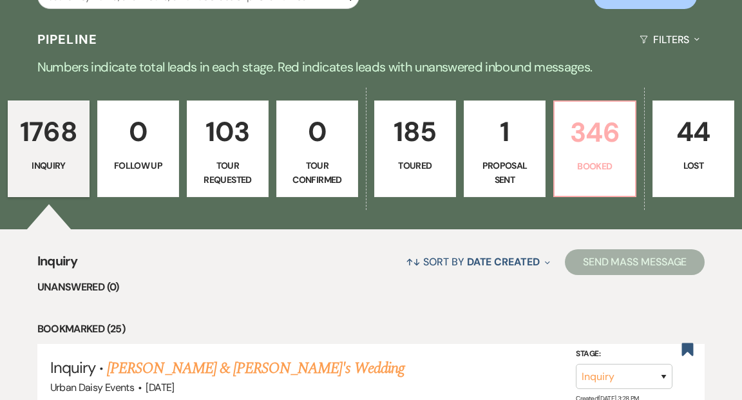
click at [593, 112] on p "346" at bounding box center [594, 132] width 65 height 43
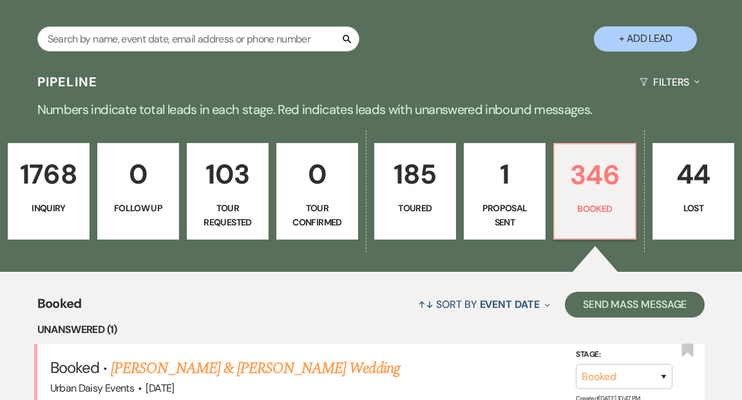
scroll to position [286, 0]
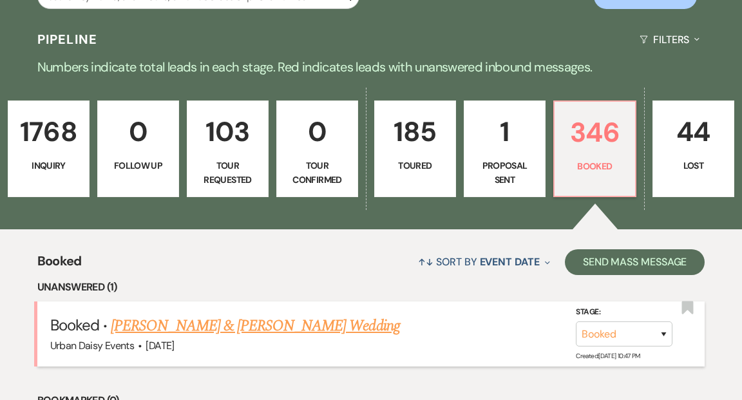
click at [297, 314] on link "[PERSON_NAME] & [PERSON_NAME] Wedding" at bounding box center [255, 325] width 289 height 23
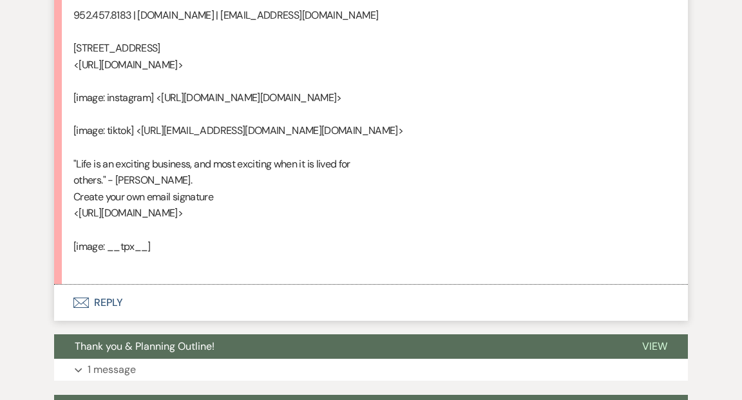
scroll to position [3323, 0]
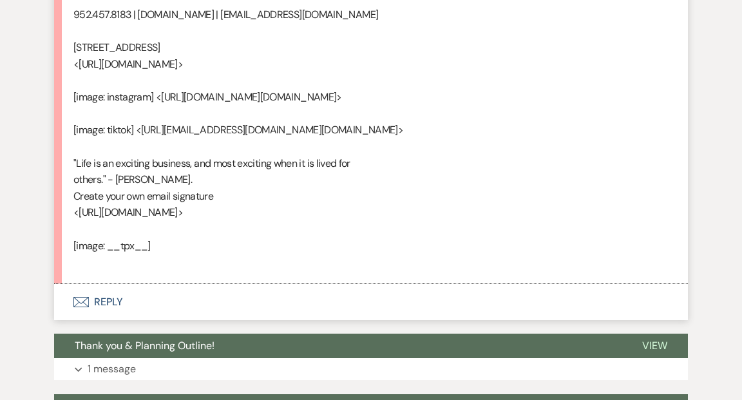
click at [110, 320] on button "Envelope Reply" at bounding box center [371, 302] width 634 height 36
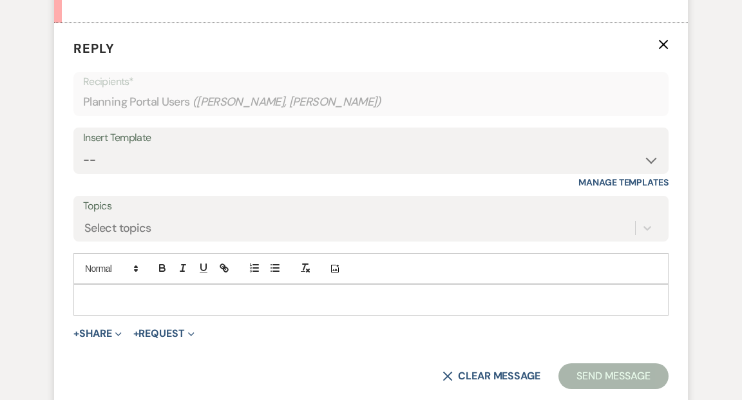
scroll to position [3588, 0]
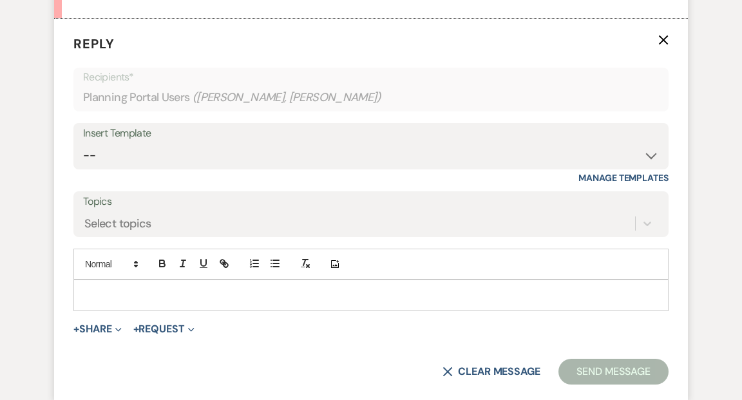
click at [142, 310] on div at bounding box center [371, 295] width 594 height 30
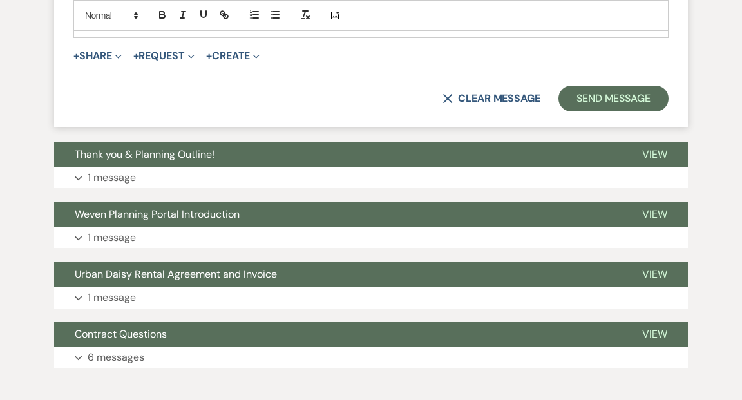
scroll to position [3816, 0]
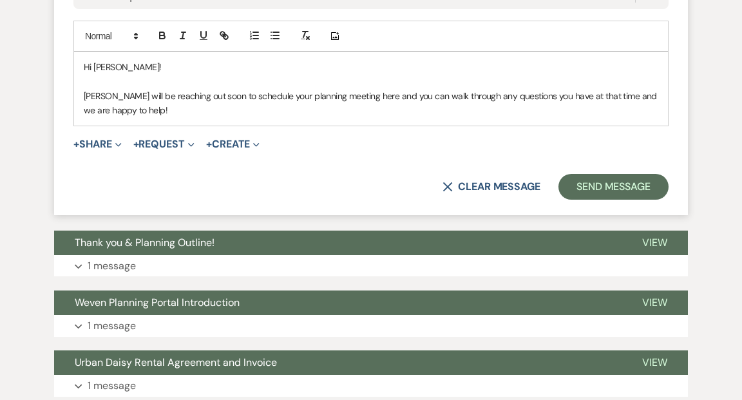
click at [210, 118] on p "Kathryn will be reaching out soon to schedule your planning meeting here and yo…" at bounding box center [371, 103] width 575 height 29
click at [430, 118] on p "Kathryn will be reaching out as soon as she returns to schedule your planning m…" at bounding box center [371, 103] width 575 height 29
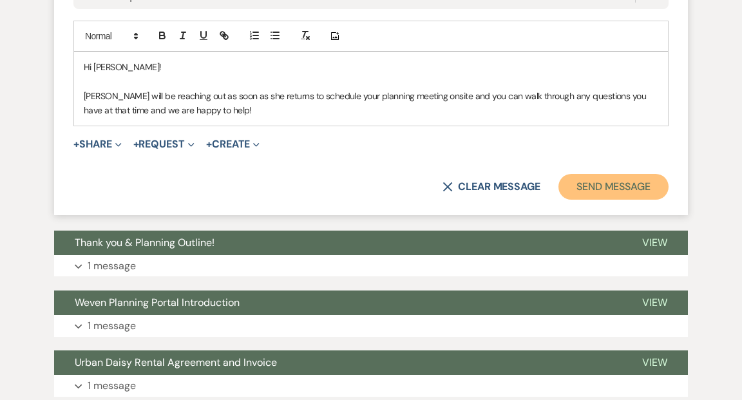
click at [597, 200] on button "Send Message" at bounding box center [613, 187] width 110 height 26
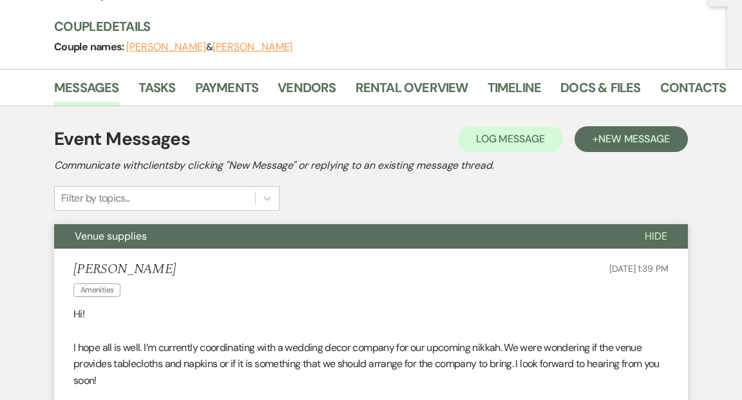
scroll to position [0, 0]
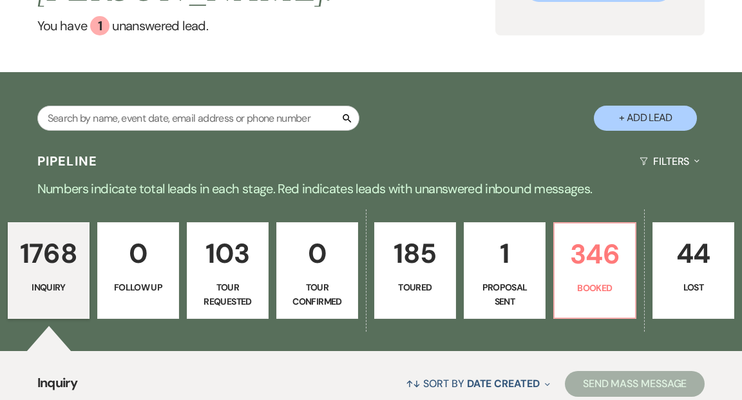
scroll to position [339, 0]
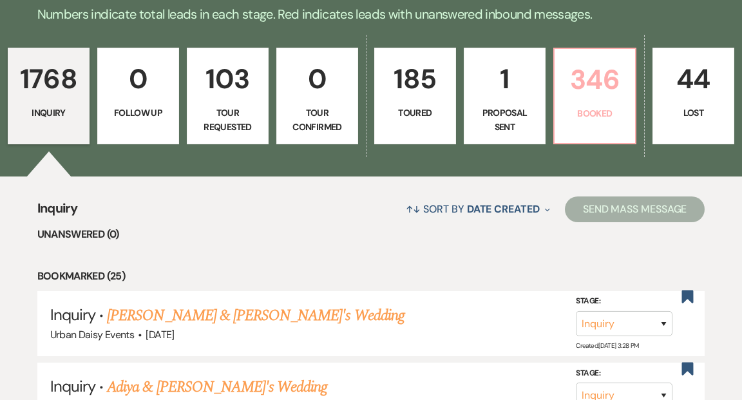
click at [578, 58] on p "346" at bounding box center [594, 79] width 65 height 43
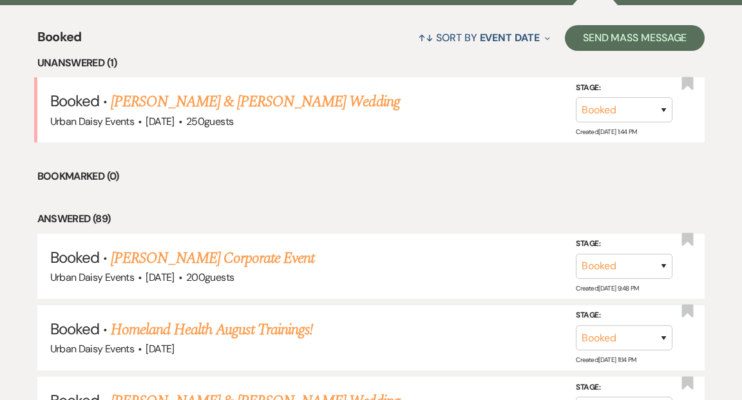
scroll to position [510, 0]
click at [289, 90] on link "[PERSON_NAME] & [PERSON_NAME] Wedding" at bounding box center [255, 101] width 289 height 23
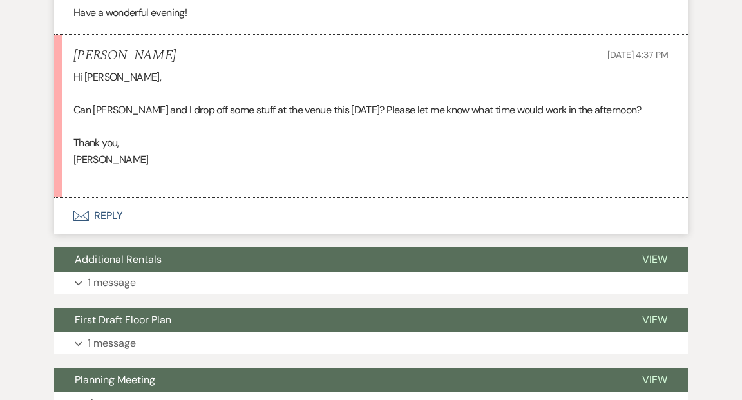
scroll to position [4268, 0]
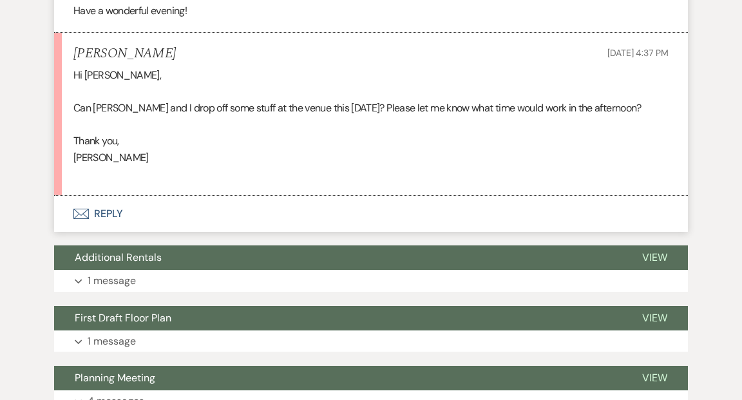
click at [106, 232] on button "Envelope Reply" at bounding box center [371, 214] width 634 height 36
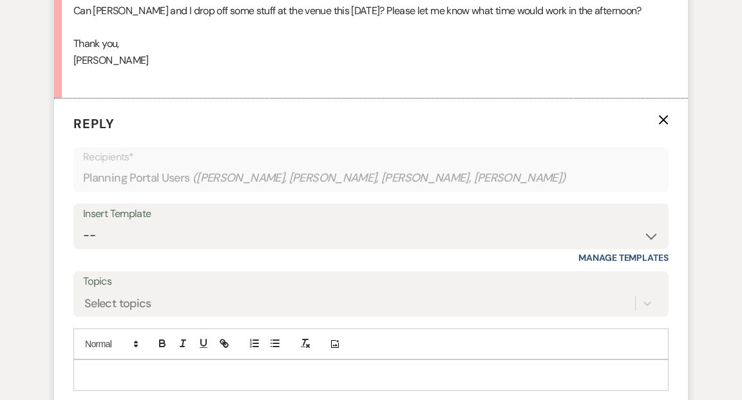
scroll to position [4427, 0]
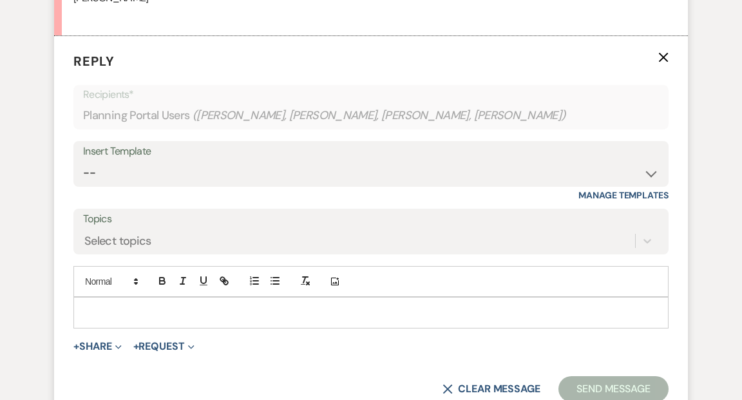
click at [102, 320] on p at bounding box center [371, 312] width 575 height 14
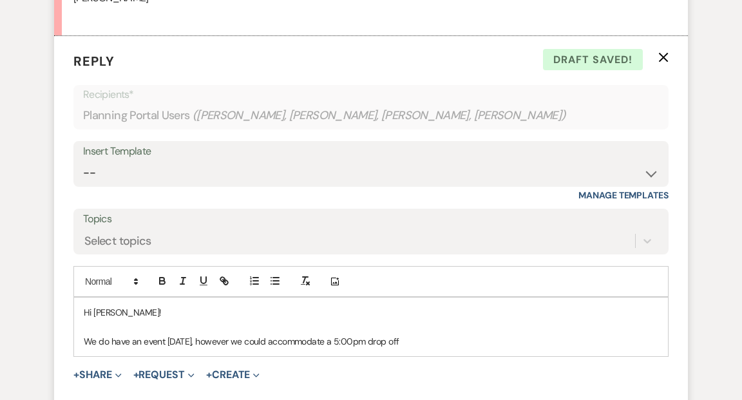
click at [365, 348] on p "We do have an event [DATE], however we could accommodate a 5:00pm drop off" at bounding box center [371, 341] width 575 height 14
click at [435, 348] on p "We do have an event [DATE], however we could accommodate a 5:30pm drop off" at bounding box center [371, 341] width 575 height 14
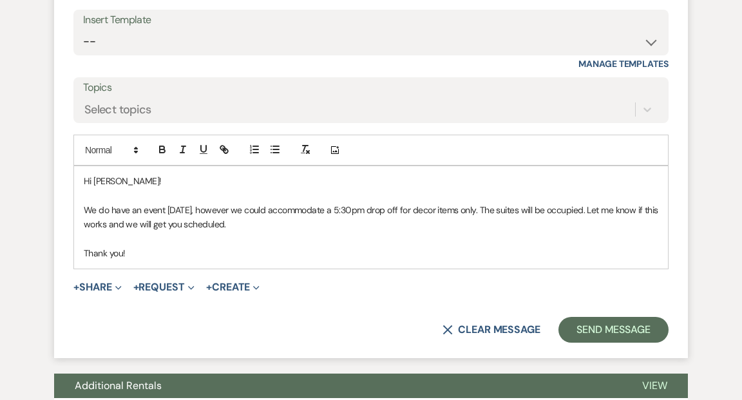
scroll to position [4560, 0]
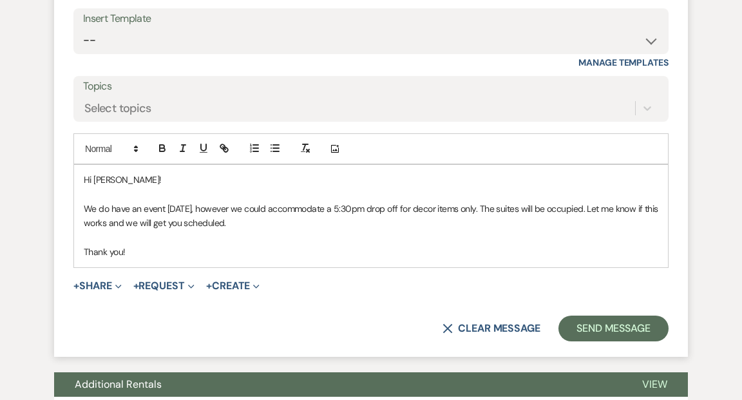
click at [353, 231] on p "We do have an event [DATE], however we could accommodate a 5:30pm drop off for …" at bounding box center [371, 216] width 575 height 29
click at [483, 231] on p "We do have an event [DATE], however we could accommodate a quick drop off at 5:…" at bounding box center [371, 216] width 575 height 29
click at [122, 259] on p "Thank you!" at bounding box center [371, 252] width 575 height 14
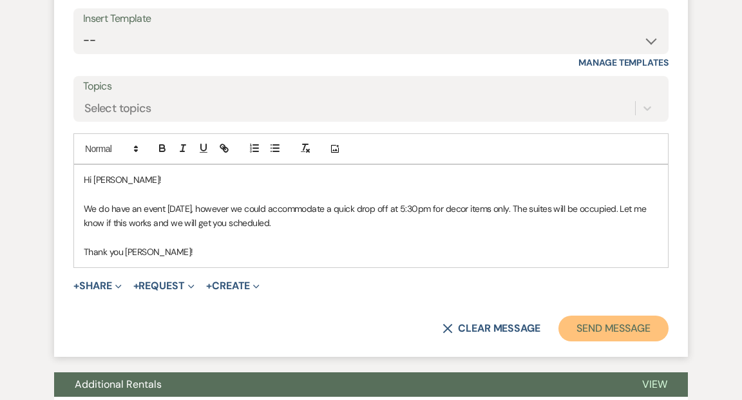
click at [586, 341] on button "Send Message" at bounding box center [613, 329] width 110 height 26
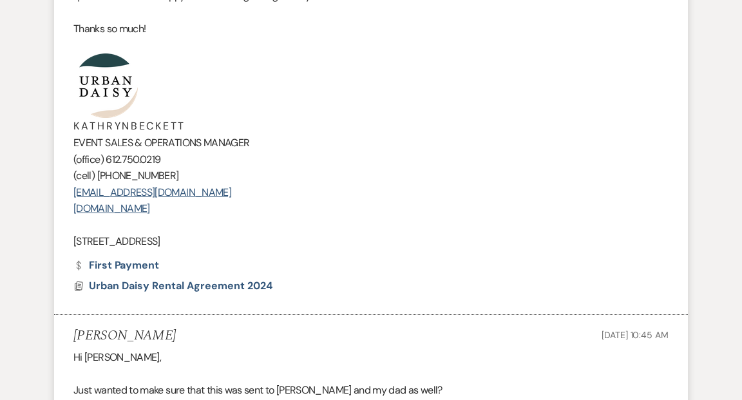
scroll to position [0, 0]
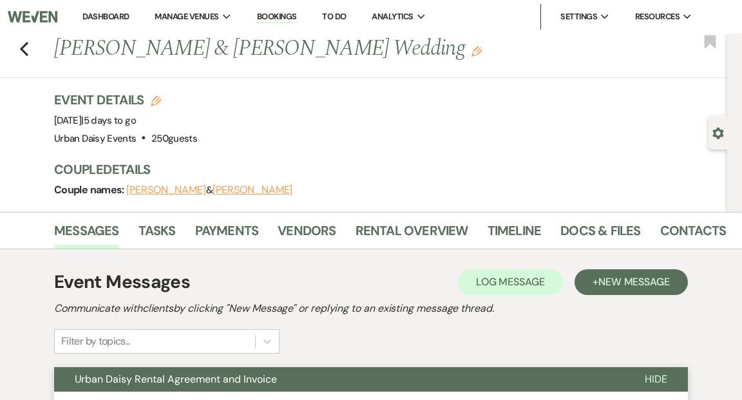
click at [100, 15] on link "Dashboard" at bounding box center [105, 16] width 46 height 11
